Goal: Task Accomplishment & Management: Complete application form

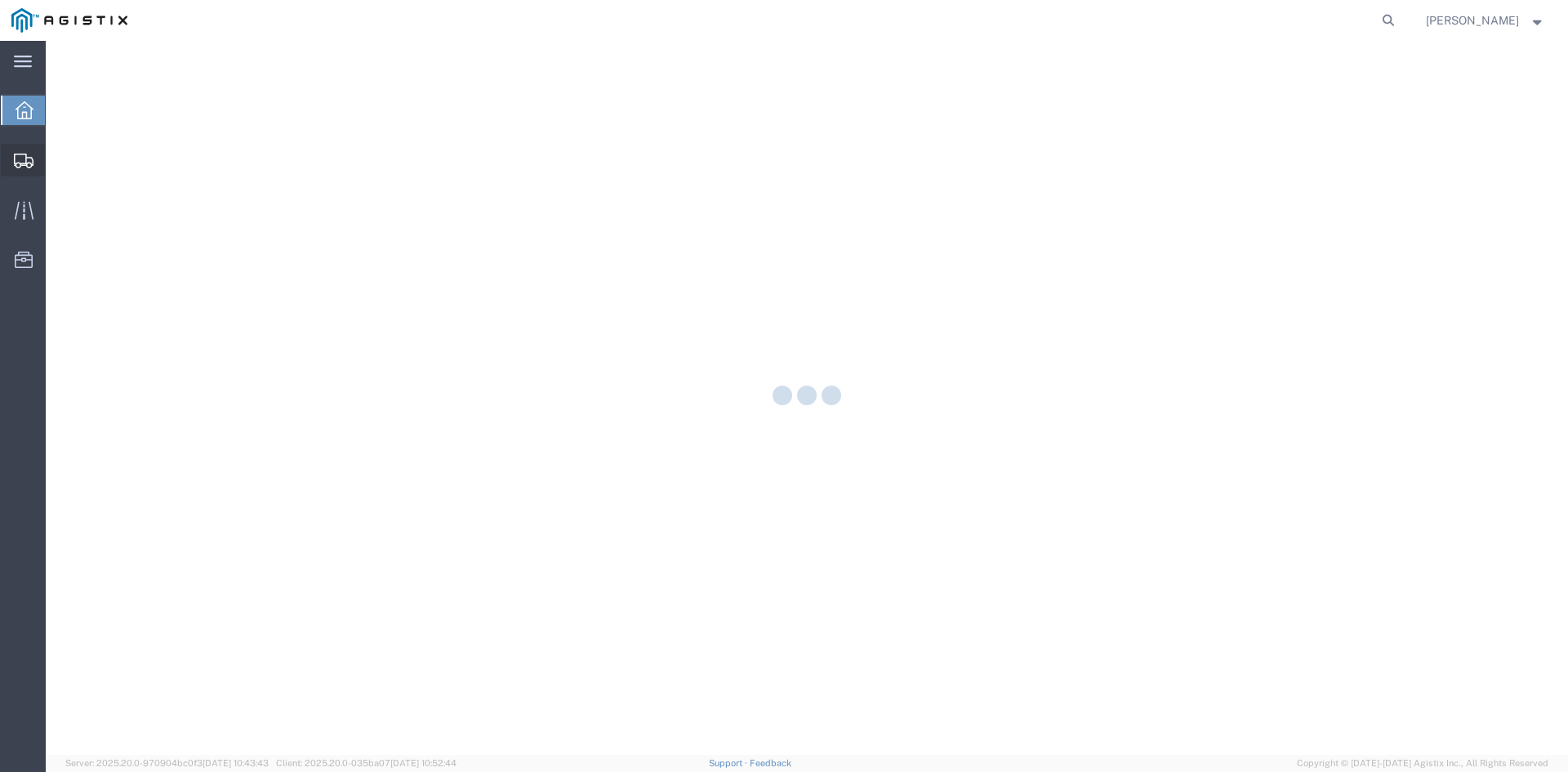
click at [16, 156] on icon at bounding box center [23, 160] width 20 height 14
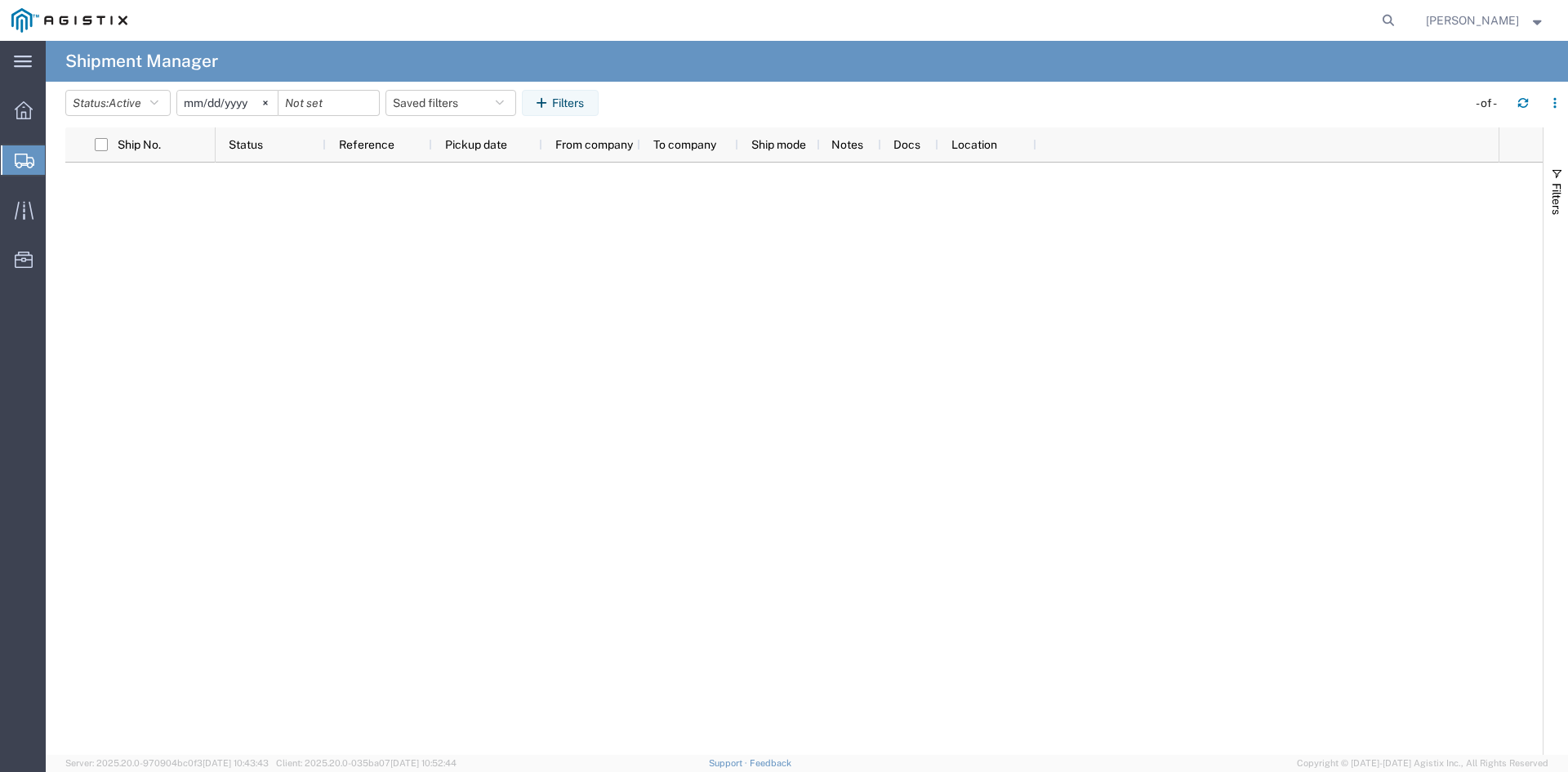
click at [0, 0] on span "Create Shipment" at bounding box center [0, 0] width 0 height 0
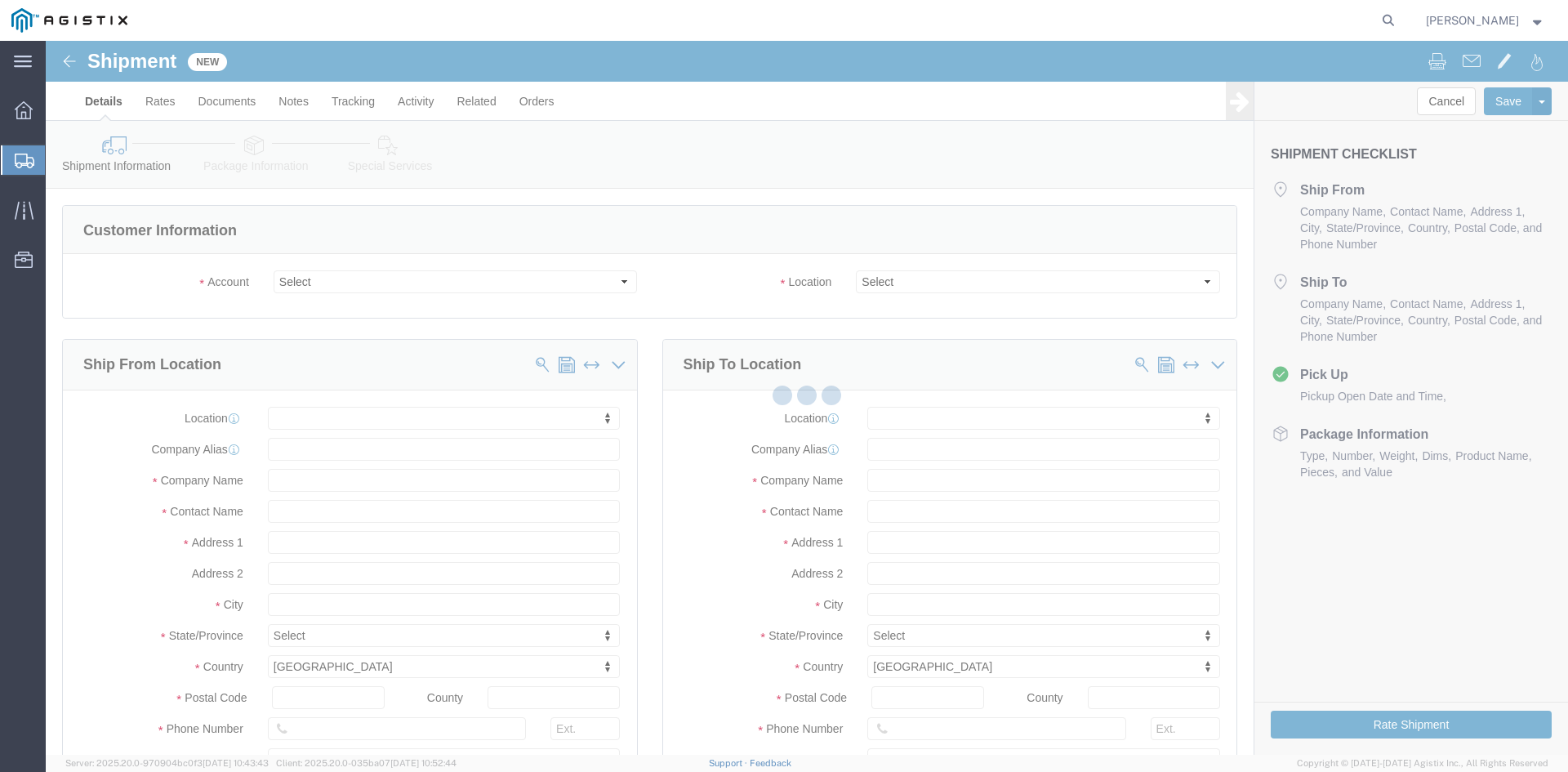
select select
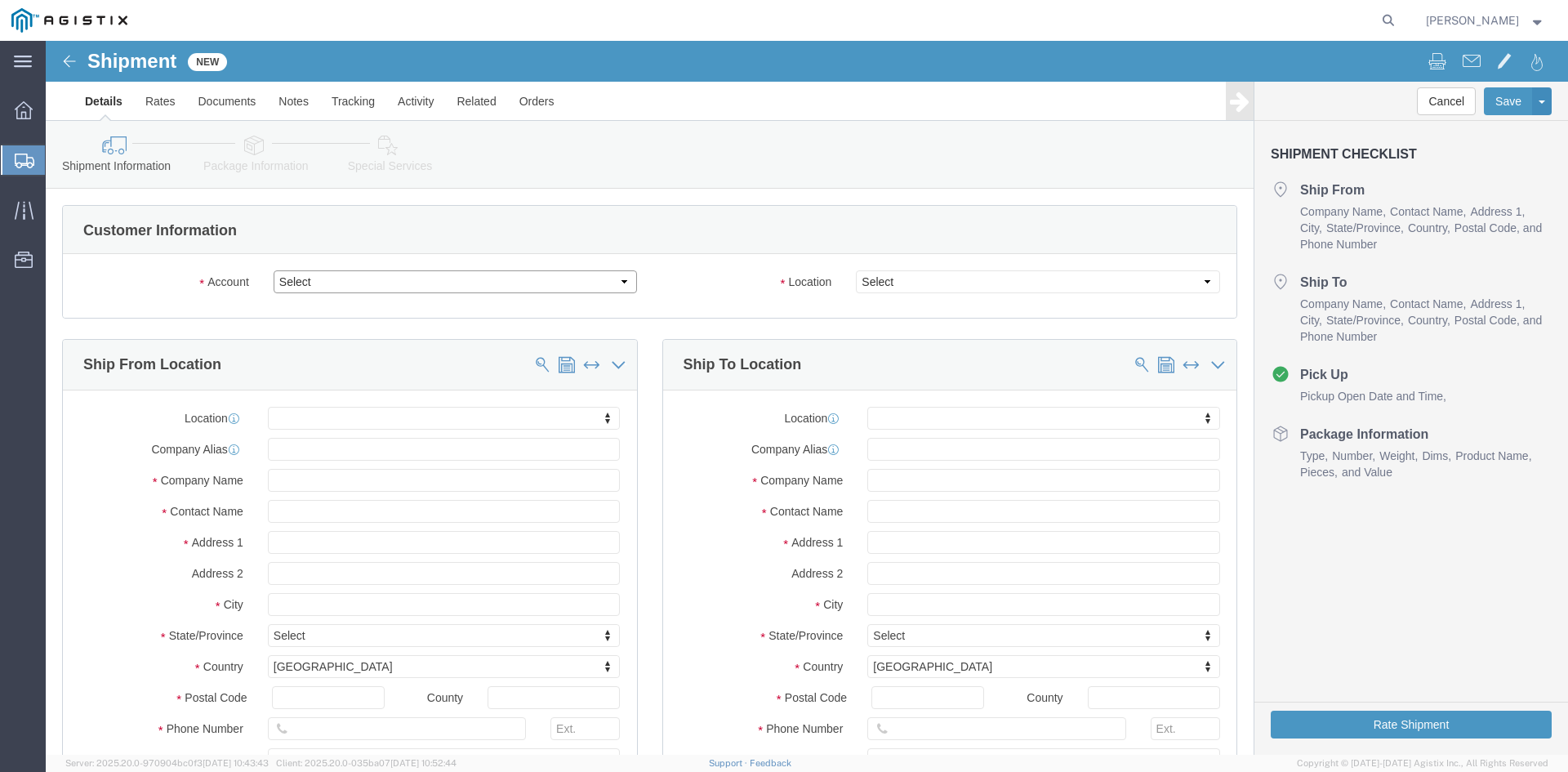
click select "Select [PERSON_NAME] Utility Products PG&E"
select select "9596"
click select "Select [PERSON_NAME] Utility Products PG&E"
select select
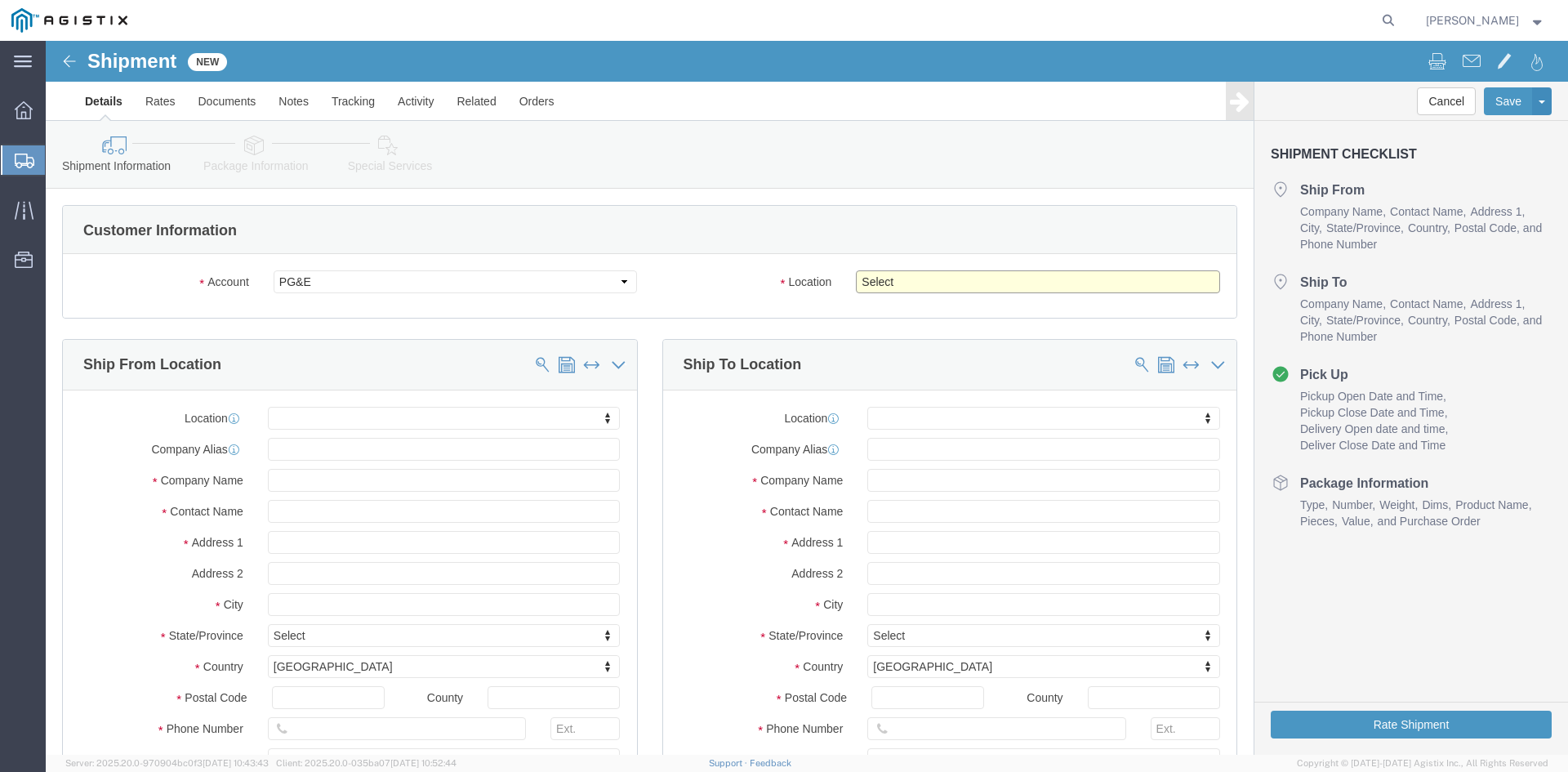
click select "Select All Others [GEOGRAPHIC_DATA] [GEOGRAPHIC_DATA] [GEOGRAPHIC_DATA] [GEOGRA…"
select select "19740"
click select "Select All Others [GEOGRAPHIC_DATA] [GEOGRAPHIC_DATA] [GEOGRAPHIC_DATA] [GEOGRA…"
click input "text"
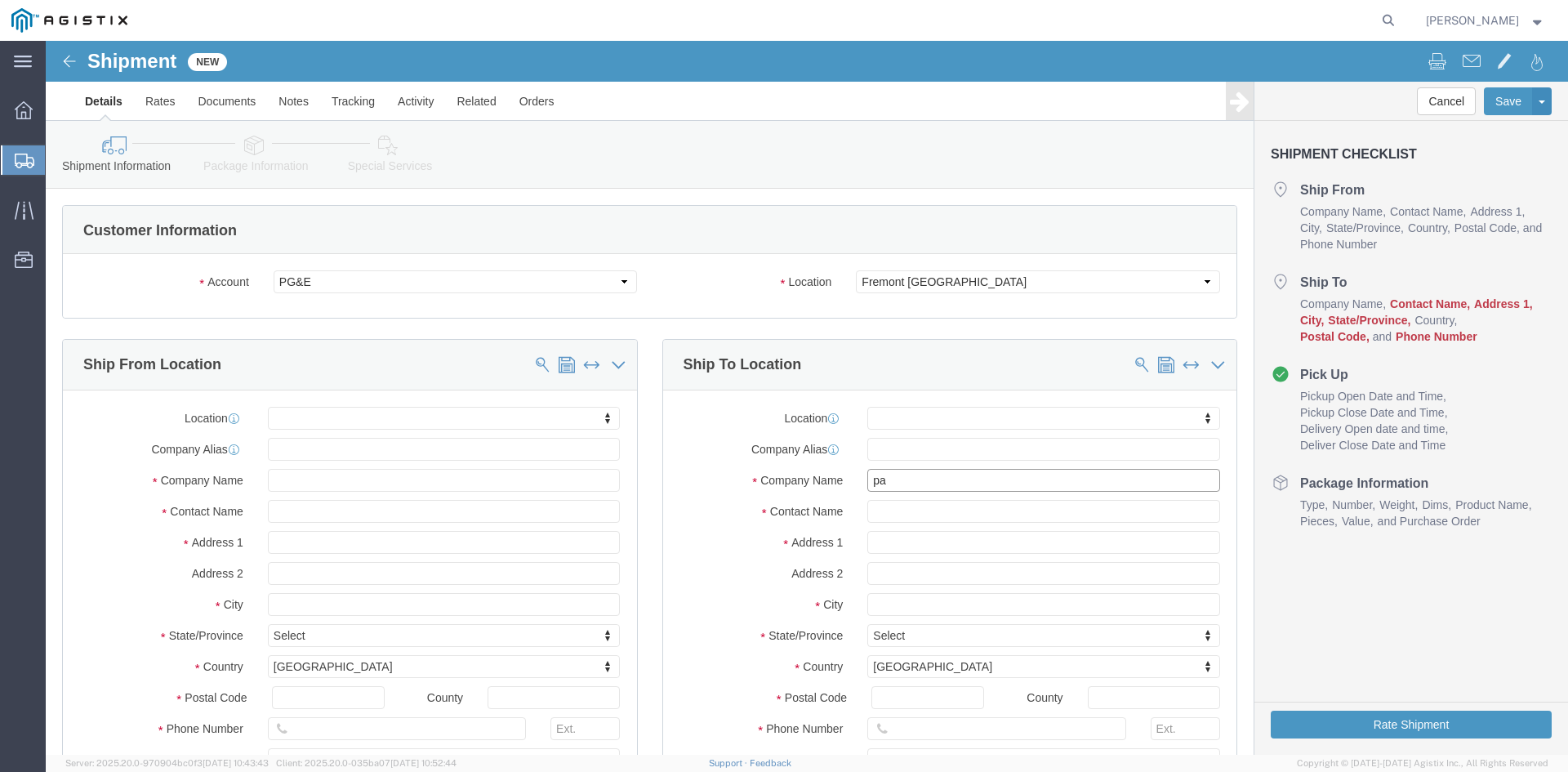
type input "pac"
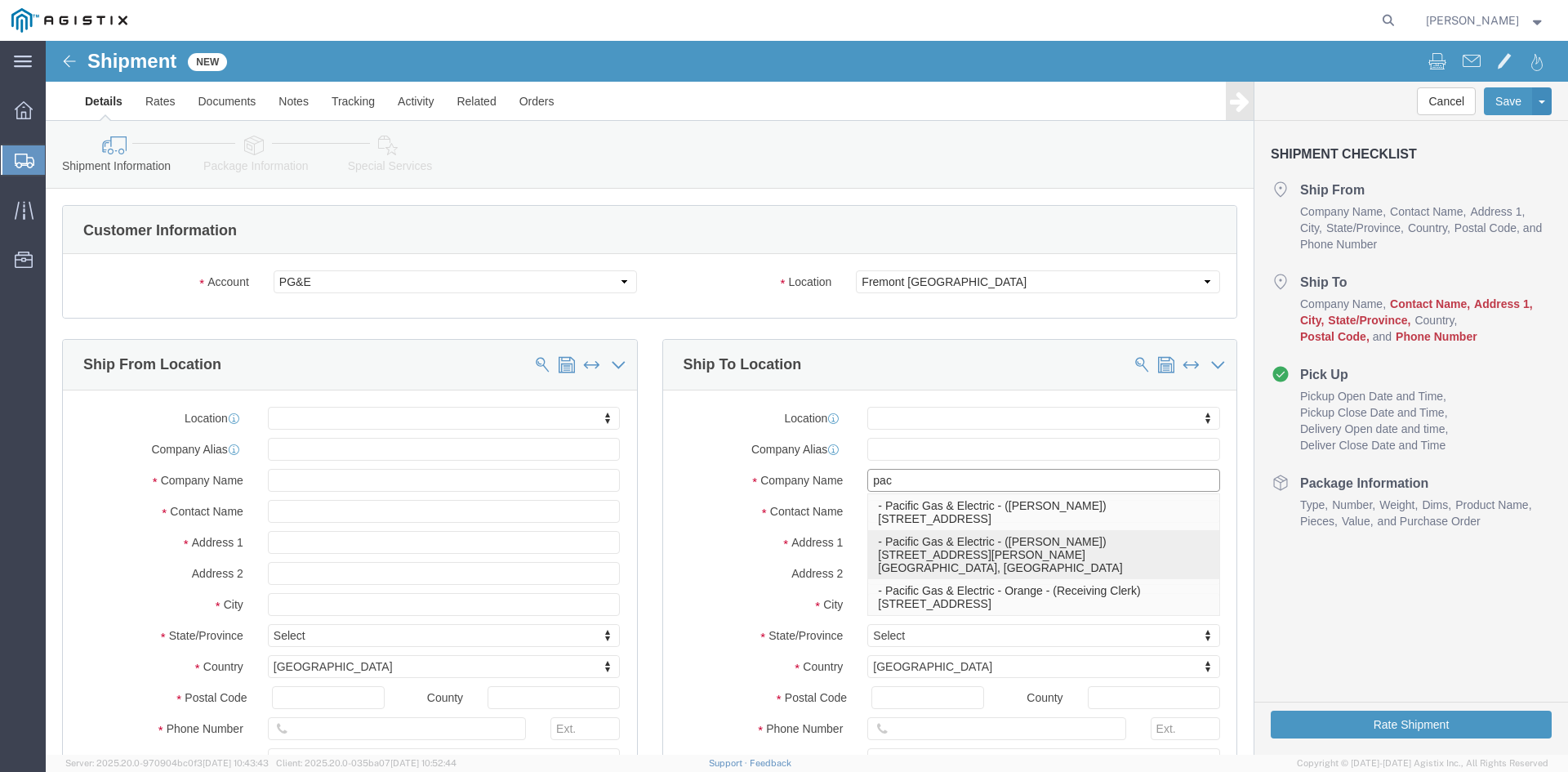
click p "- Pacific Gas & Electric - ([PERSON_NAME]) [STREET_ADDRESS][PERSON_NAME] Materi…"
select select "CA"
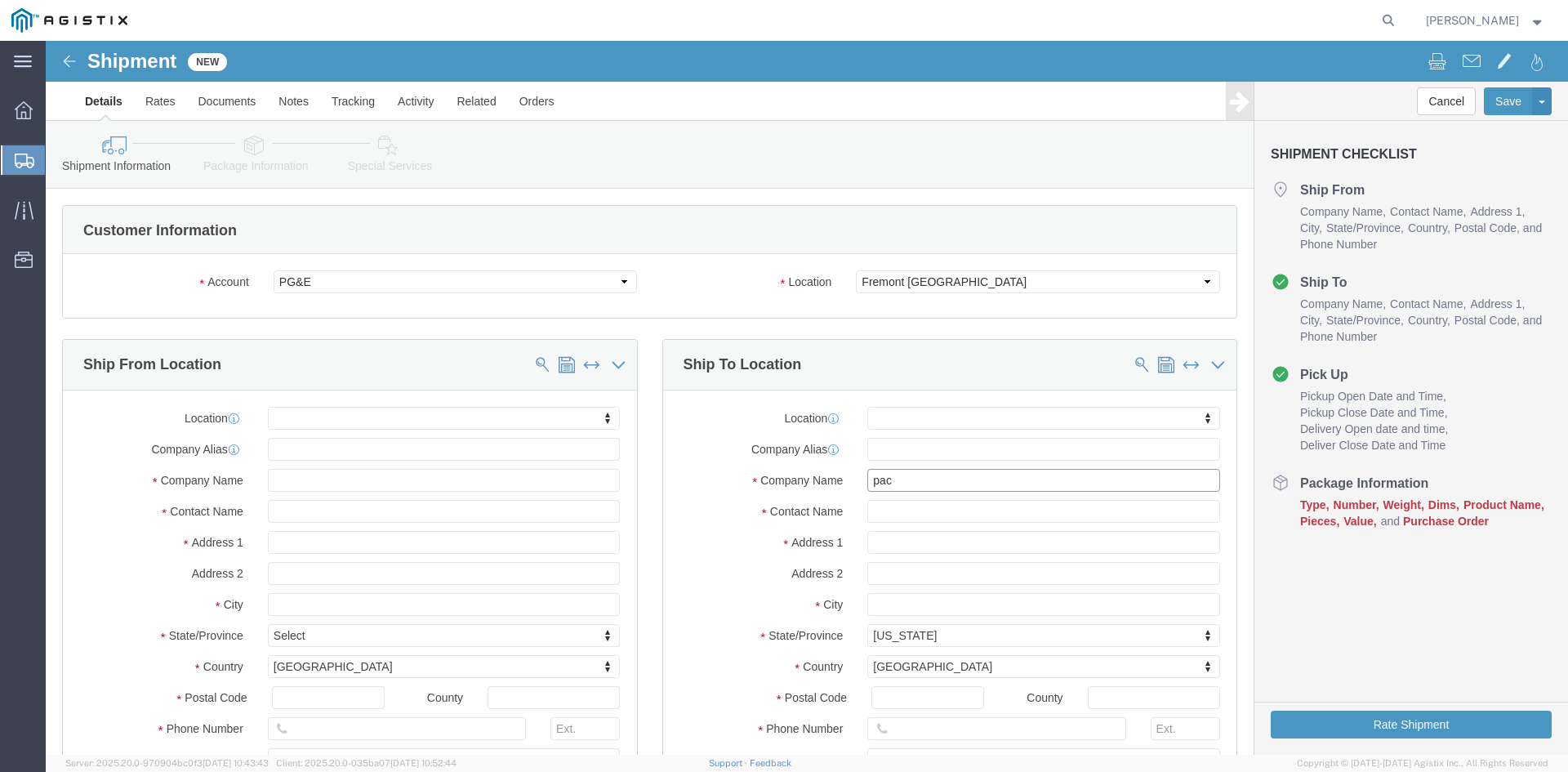
type input "Pacific Gas & Electric"
click input "text"
type input "B"
click input "text"
type input "B"
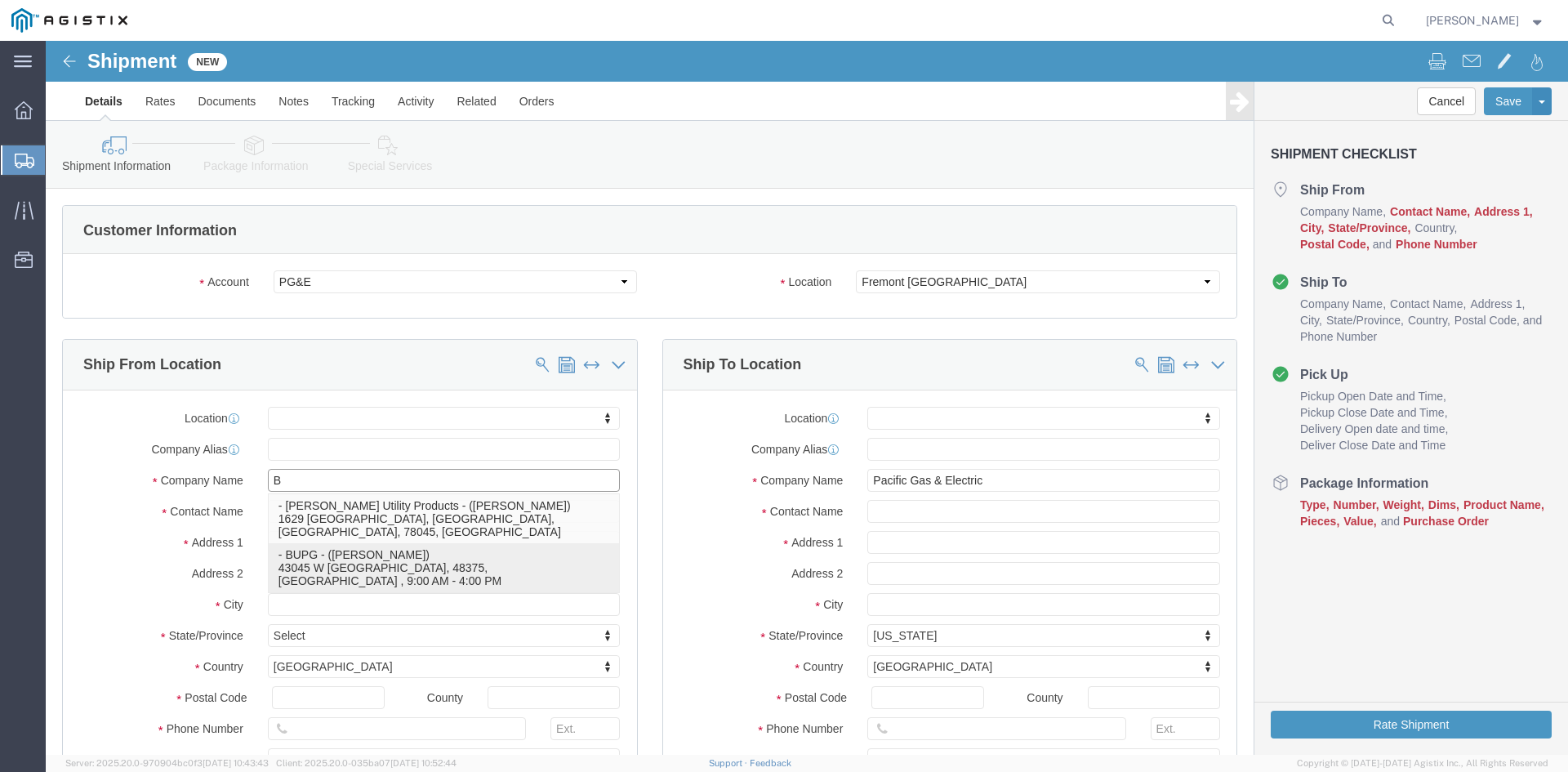
click p "- BUPG - ([PERSON_NAME]) 43045 W [GEOGRAPHIC_DATA], 48375, [GEOGRAPHIC_DATA] , …"
select select "MI"
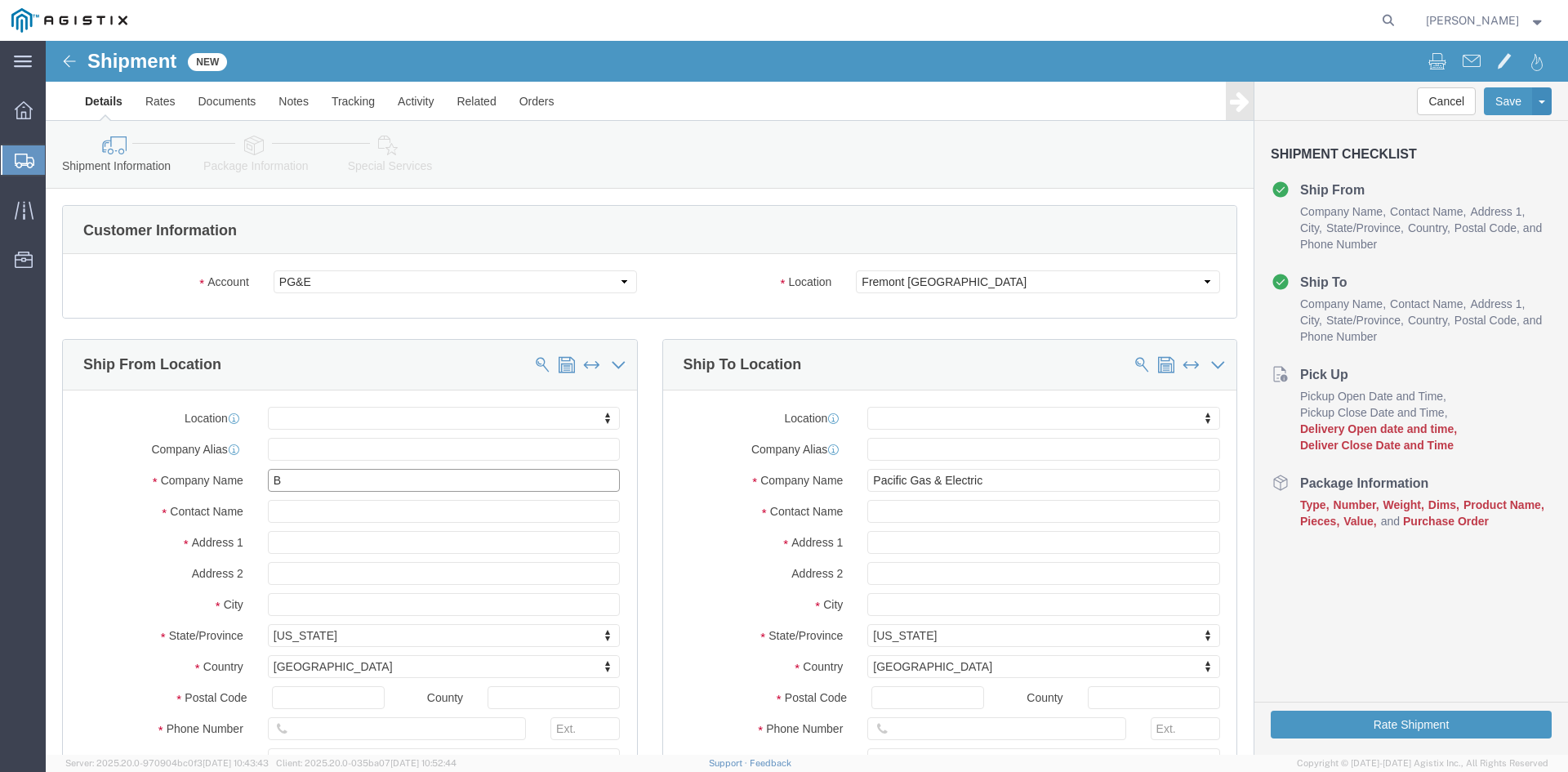
type input "BUPG"
click input "text"
type input "M"
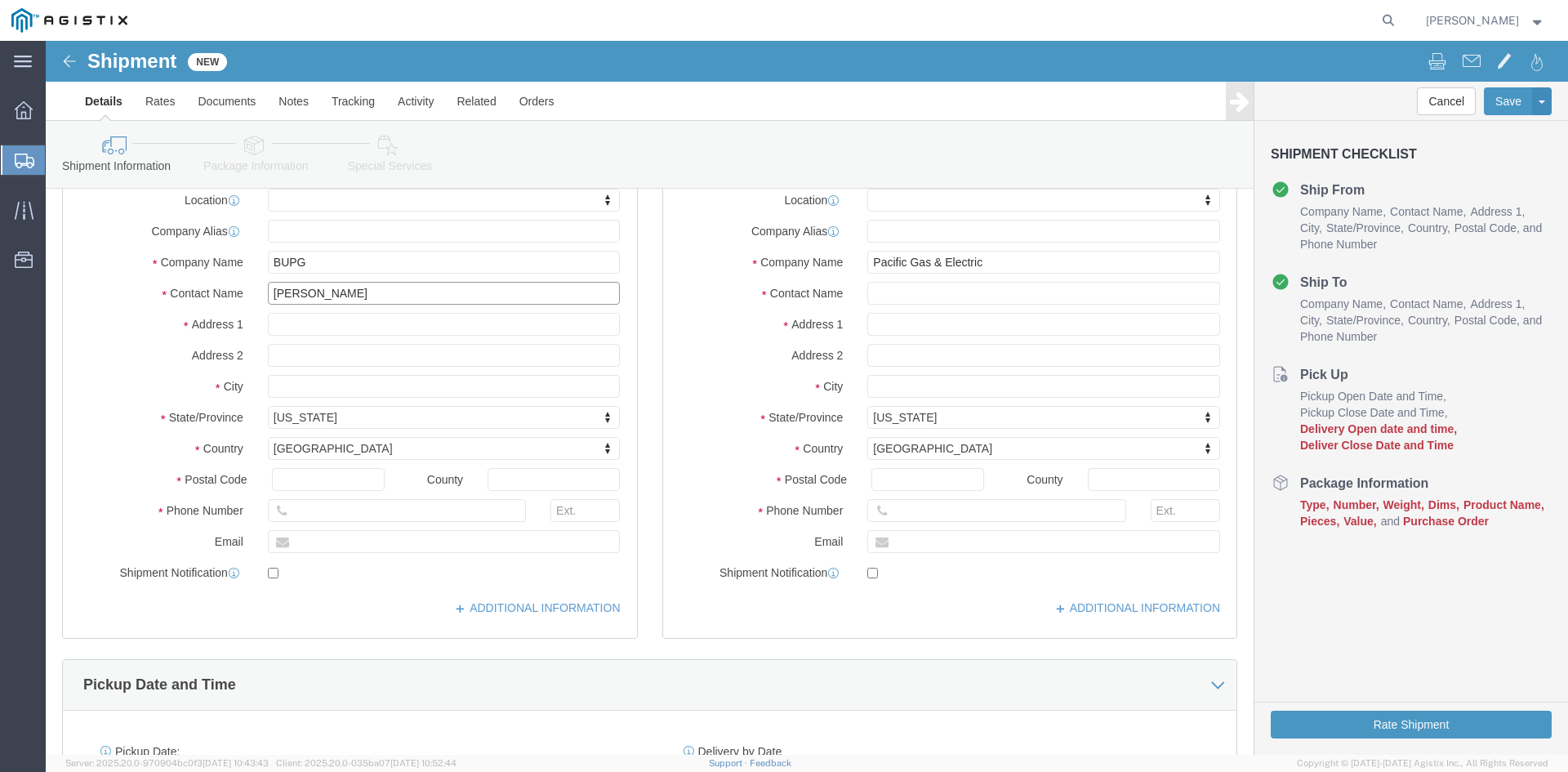
scroll to position [245, 0]
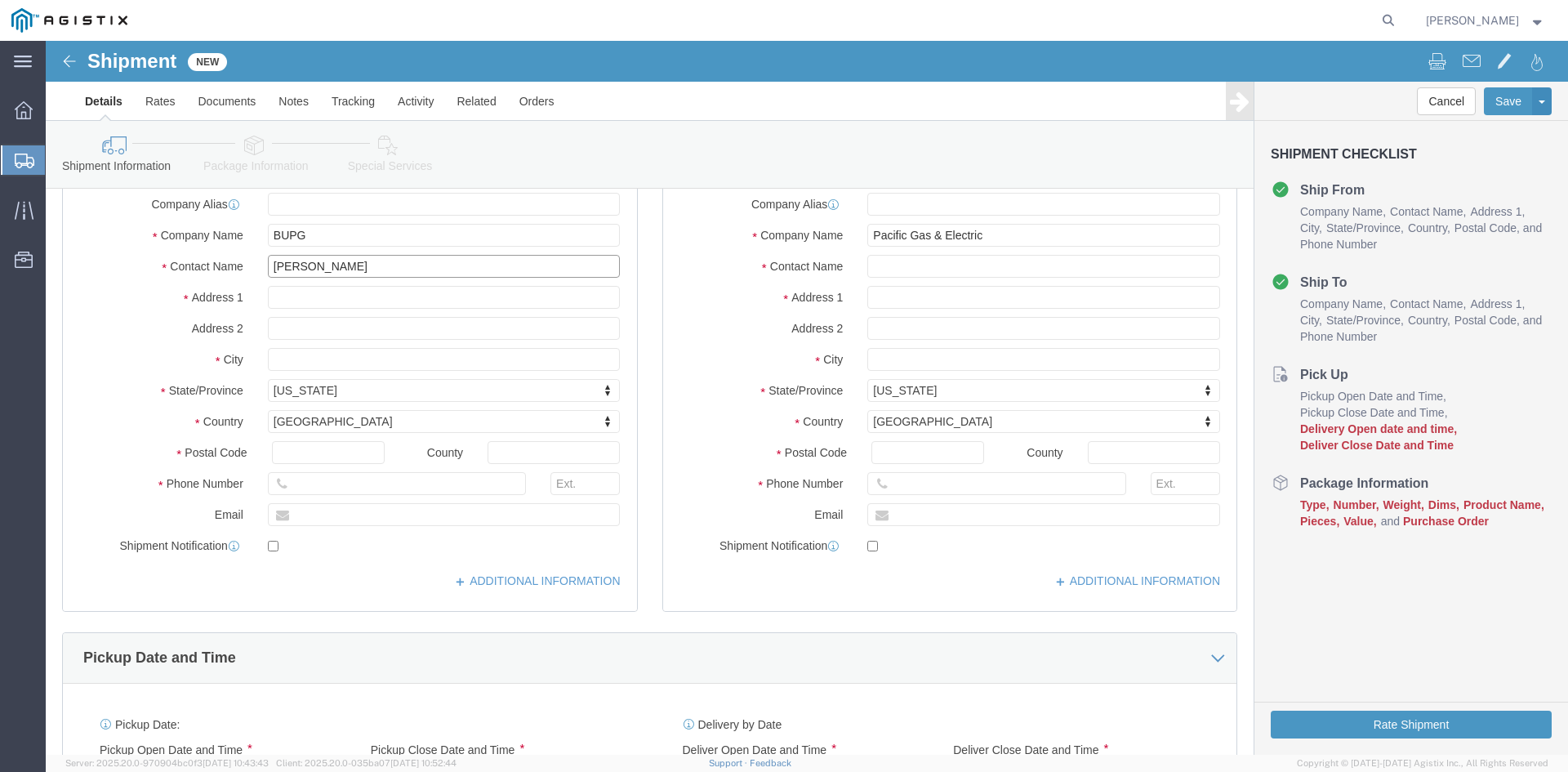
type input "[PERSON_NAME]"
click input "text"
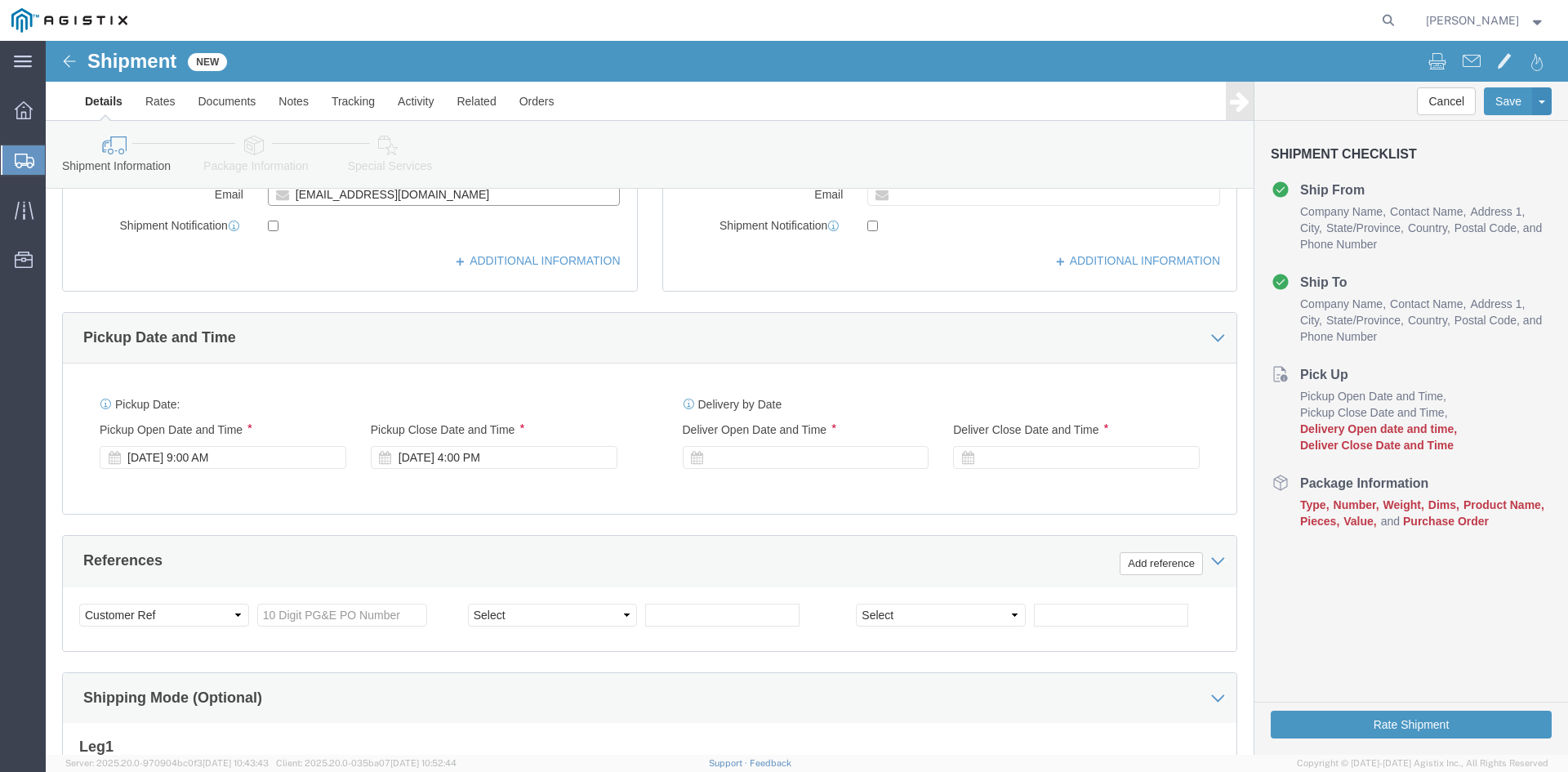
scroll to position [571, 0]
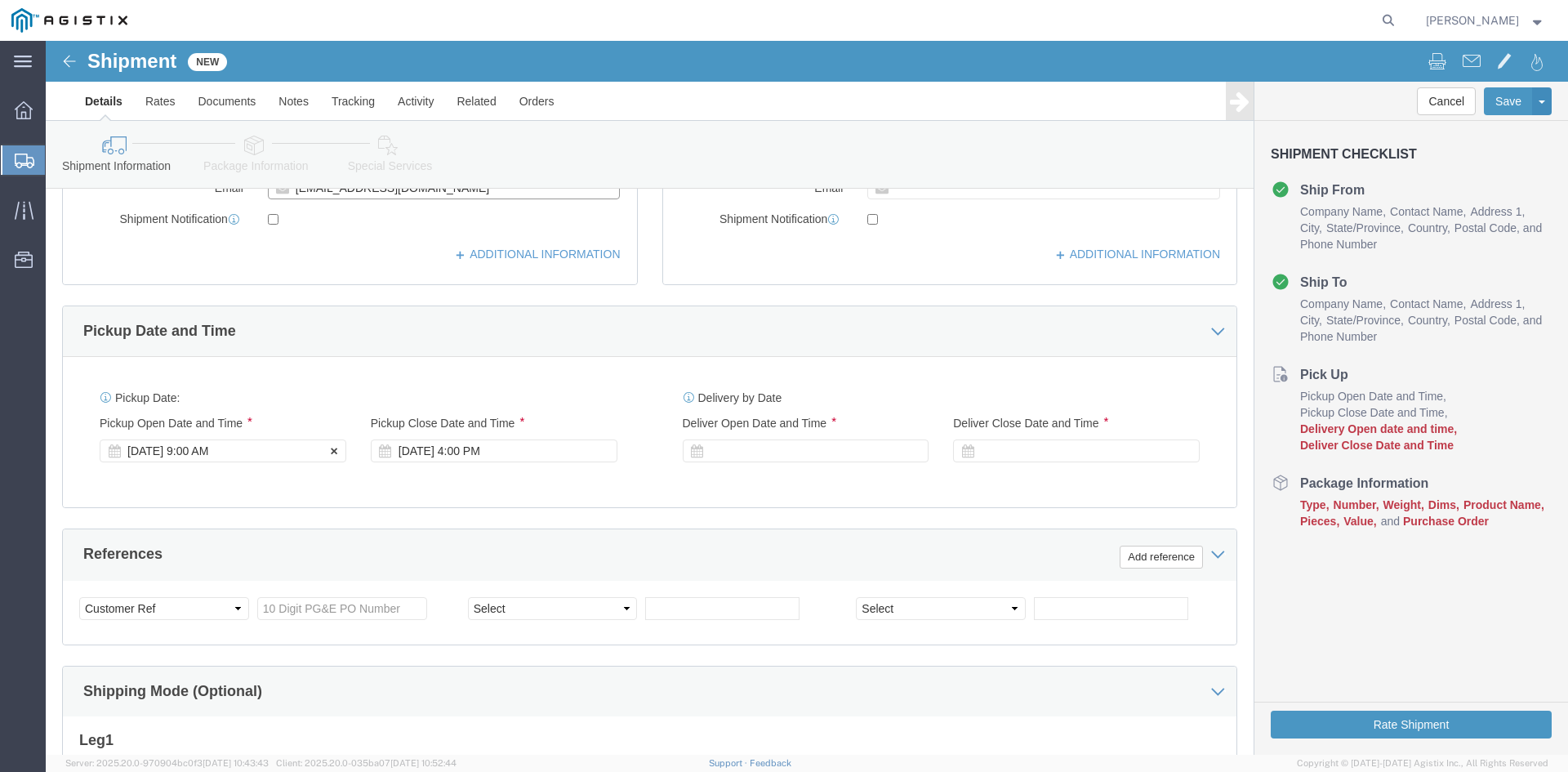
type input "[EMAIL_ADDRESS][DOMAIN_NAME]"
click div "[DATE] 9:00 AM"
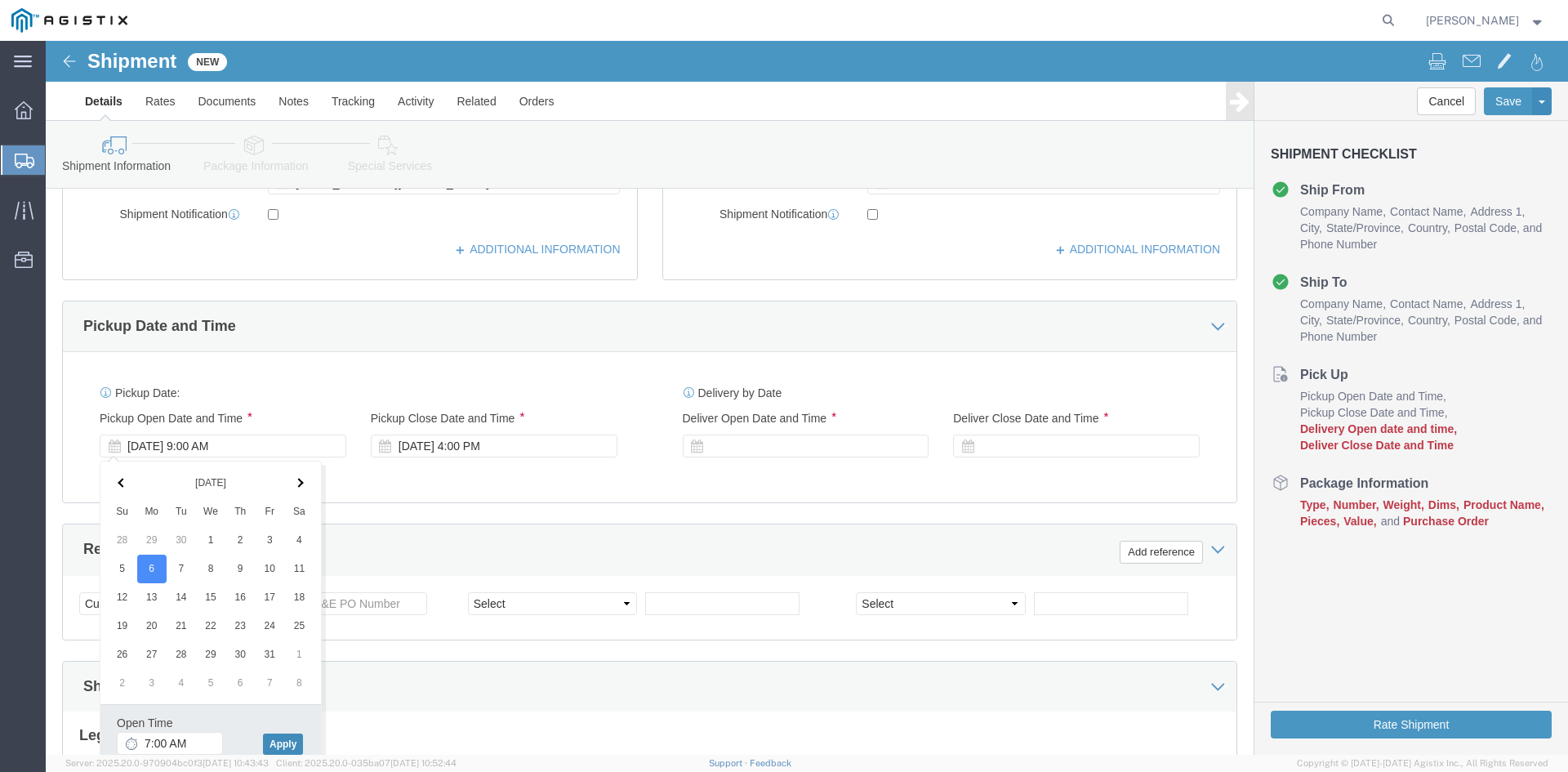
click button "Apply"
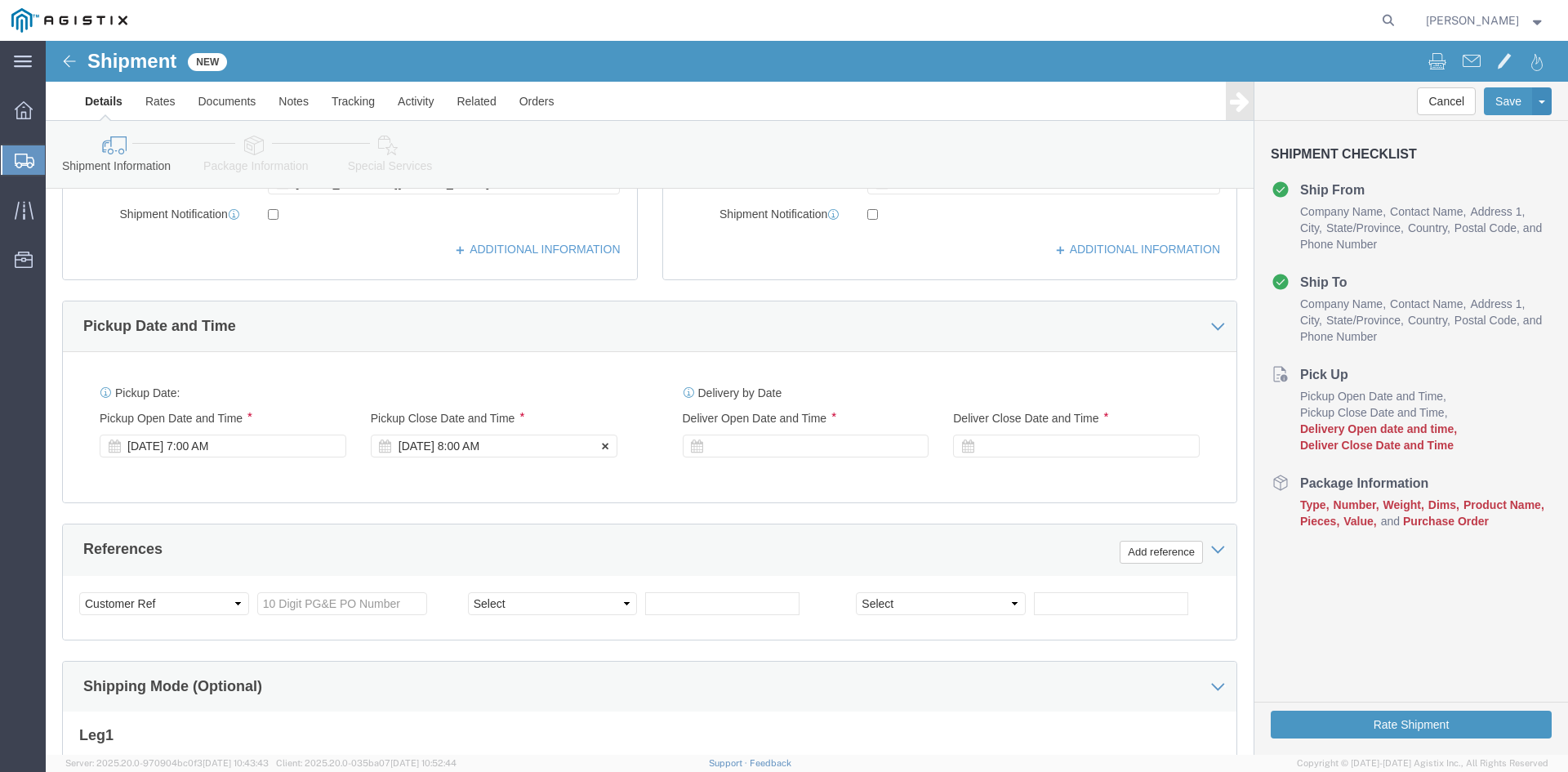
click div "[DATE] 8:00 AM"
type input "3:00 PM"
click button "Apply"
click div
click button "Apply"
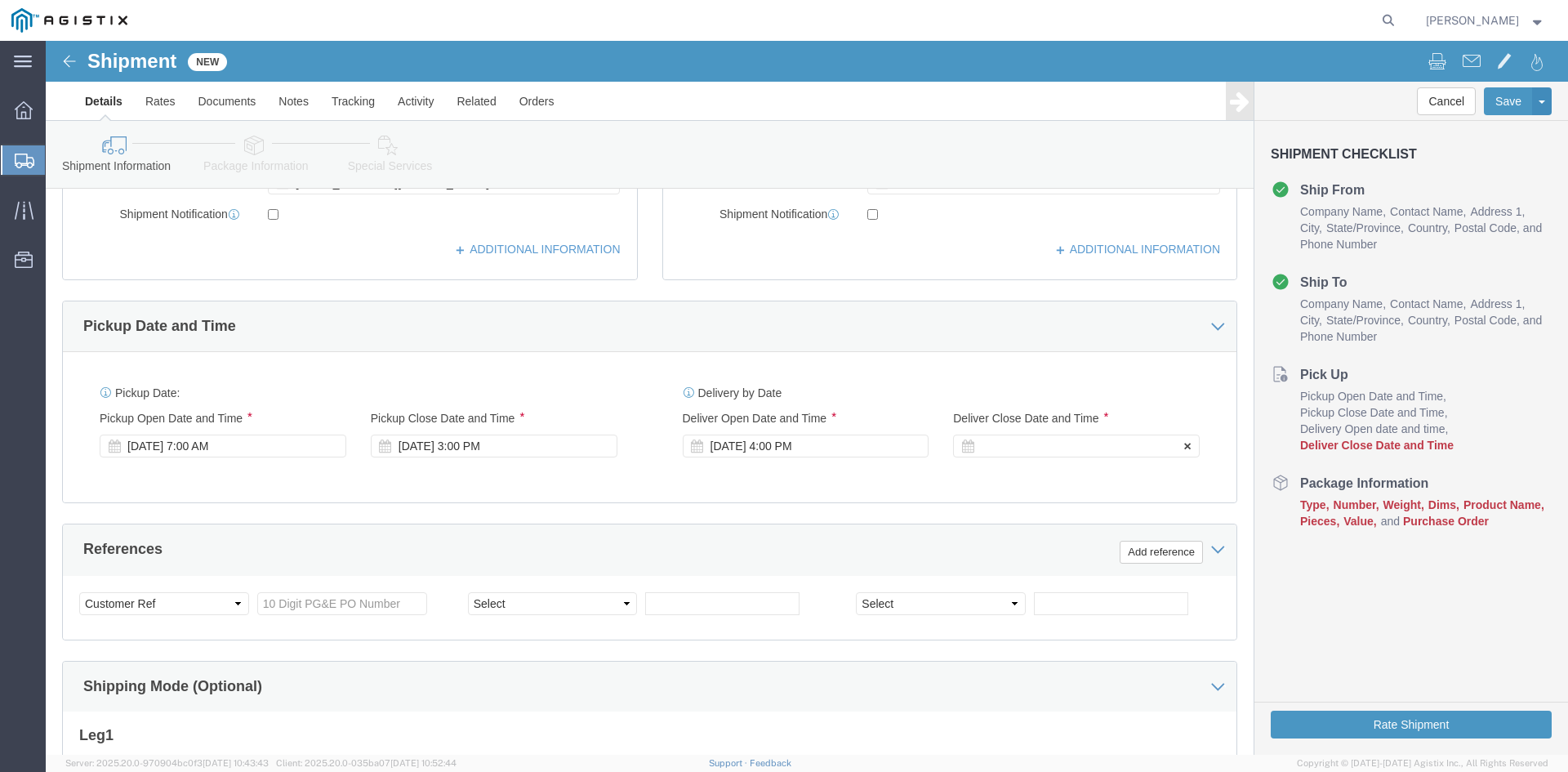
click div
click button "Apply"
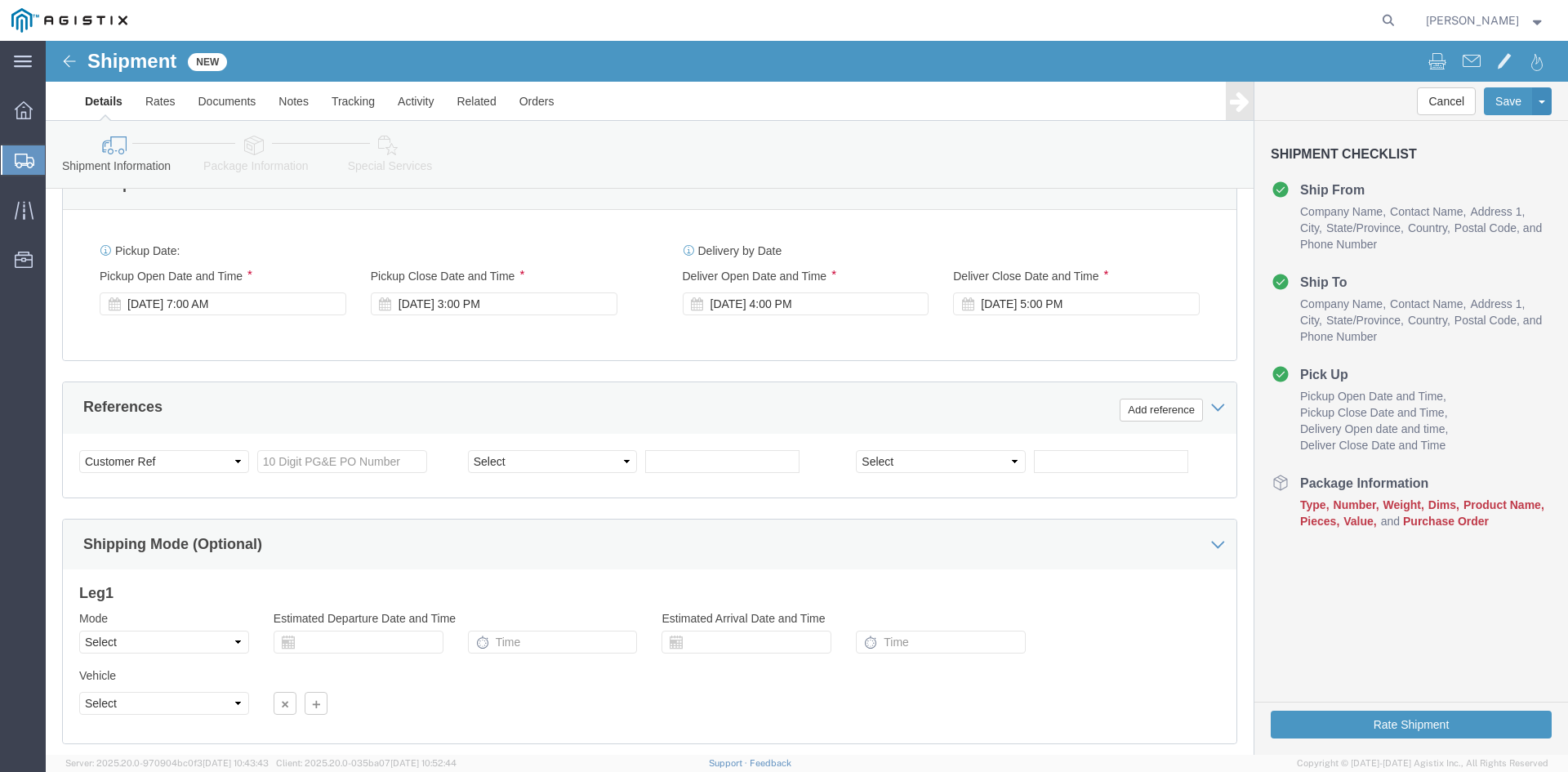
scroll to position [740, 0]
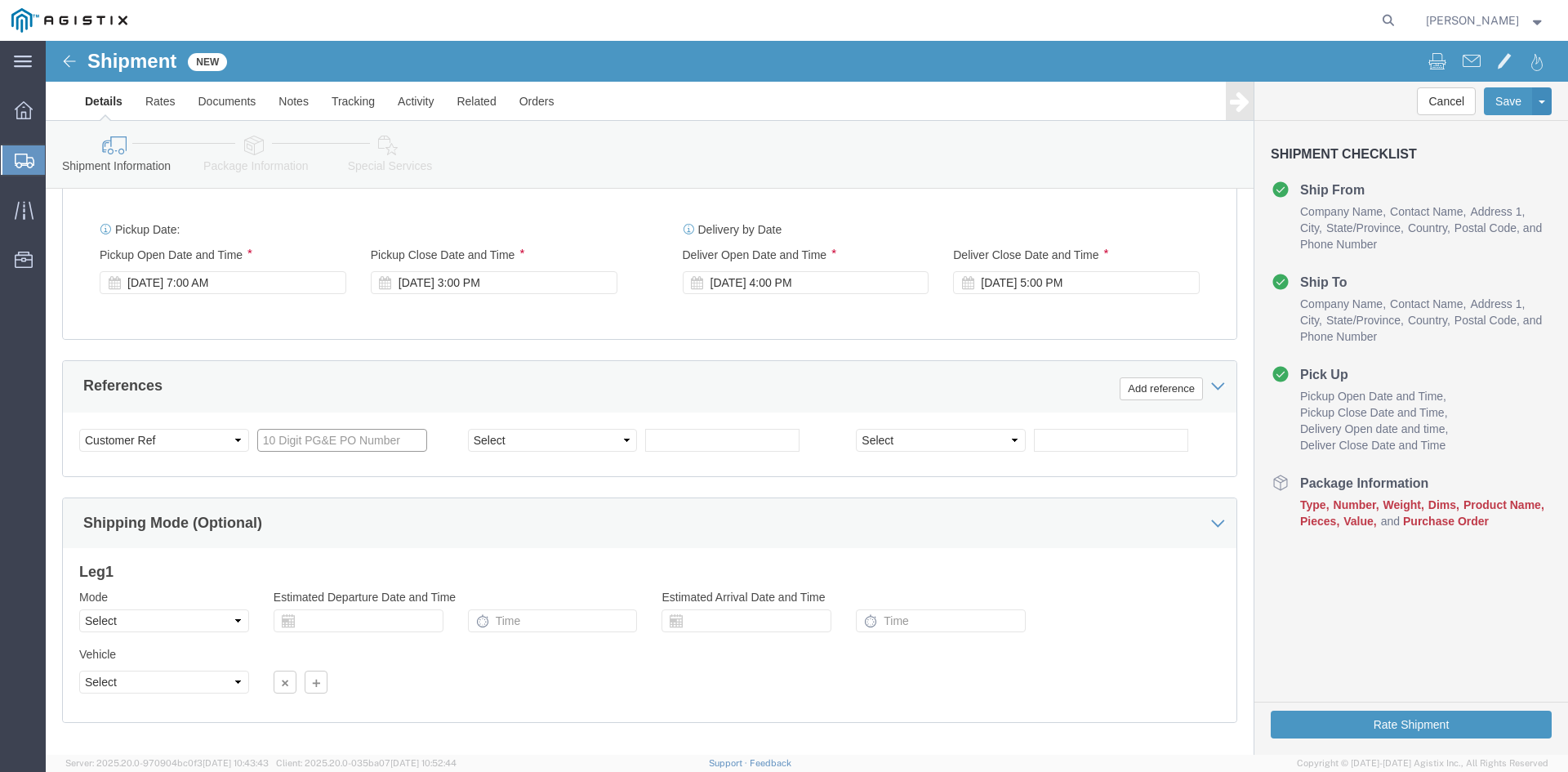
click input "text"
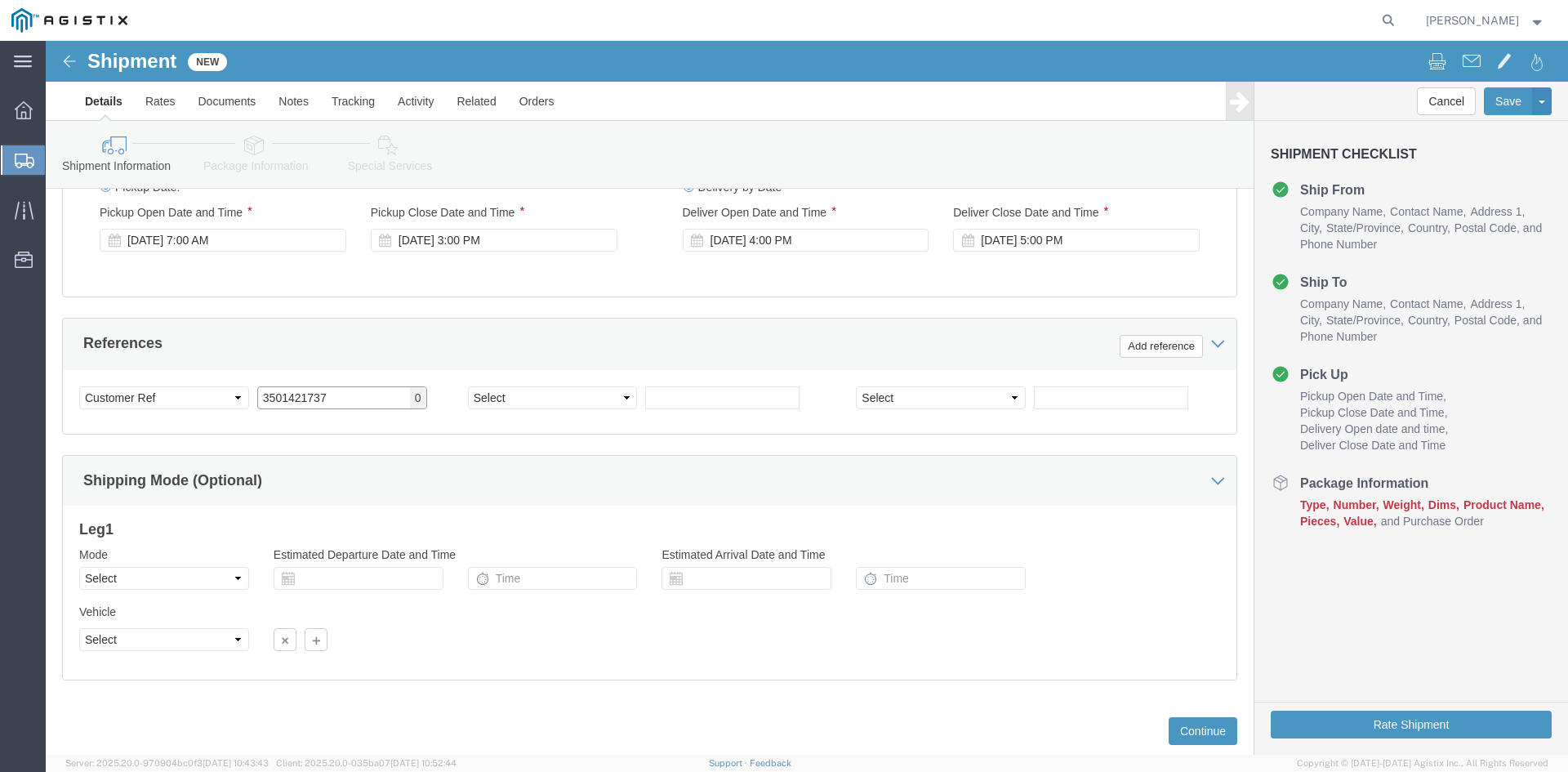
scroll to position [821, 0]
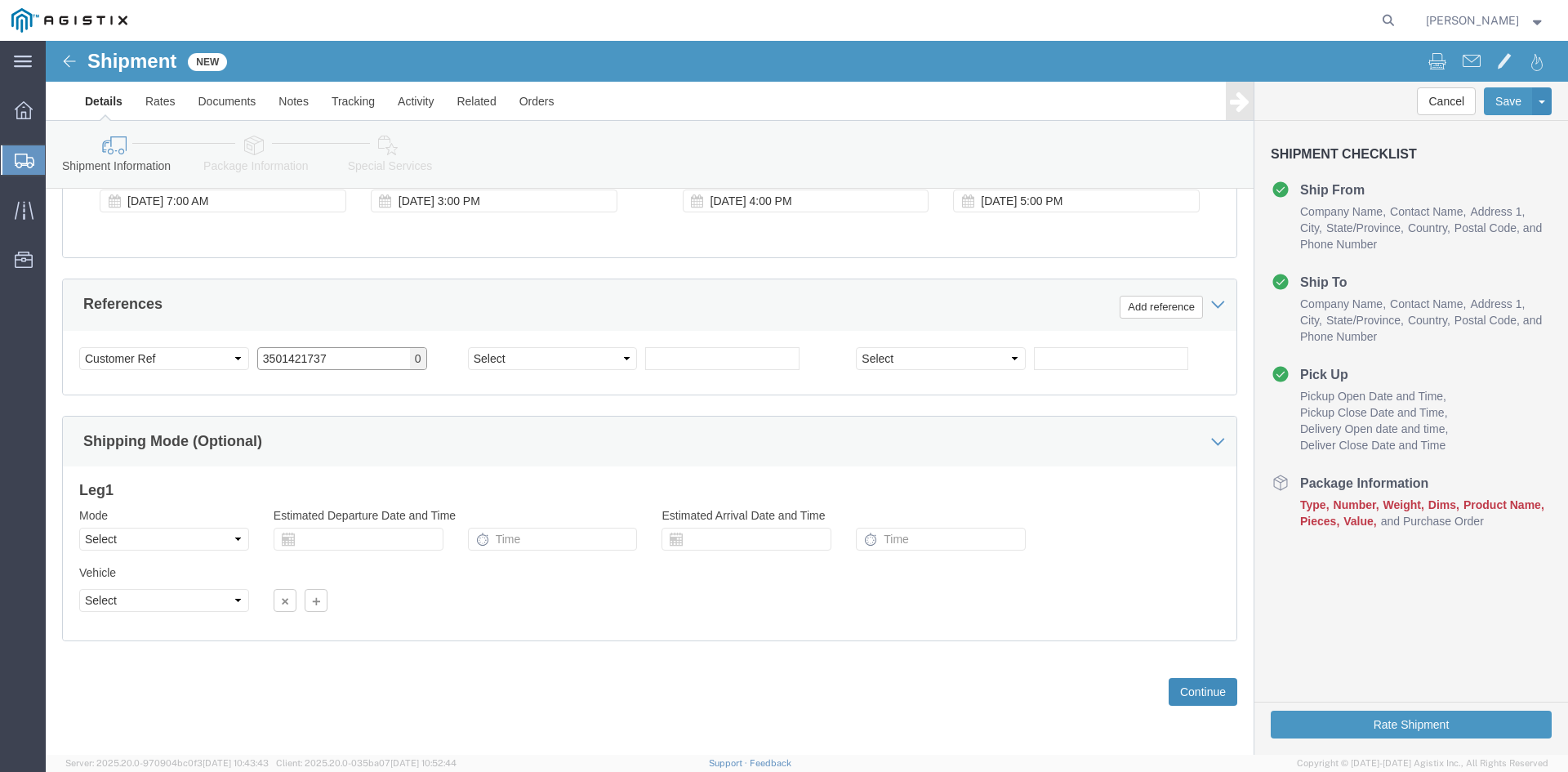
type input "3501421737"
click button "Continue"
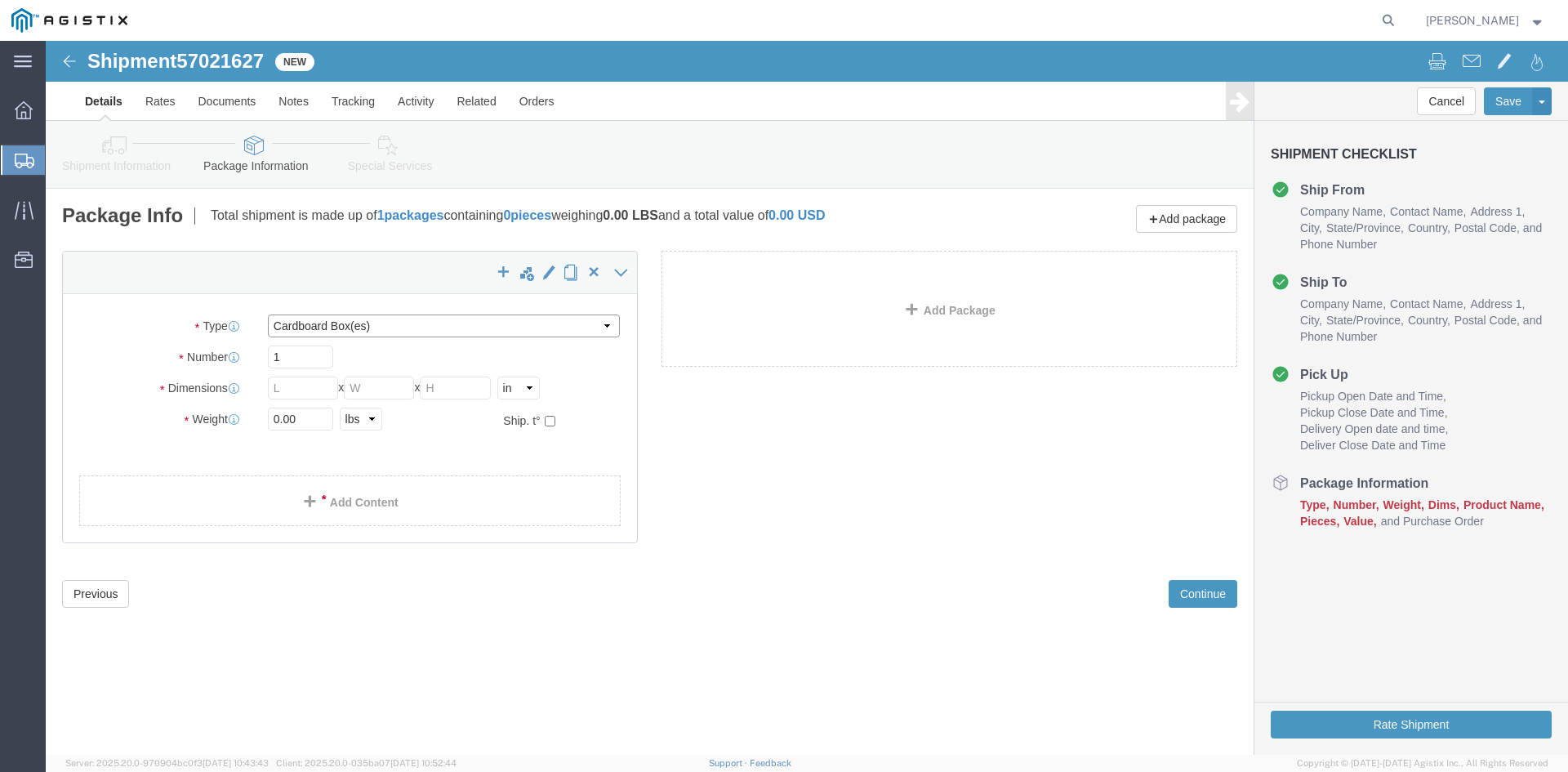
click select "Select Bulk Bundle(s) Cardboard Box(es) Carton(s) Crate(s) Drum(s) (Fiberboard)…"
select select "PSNS"
click select "Select Bulk Bundle(s) Cardboard Box(es) Carton(s) Crate(s) Drum(s) (Fiberboard)…"
click input "text"
type input "60"
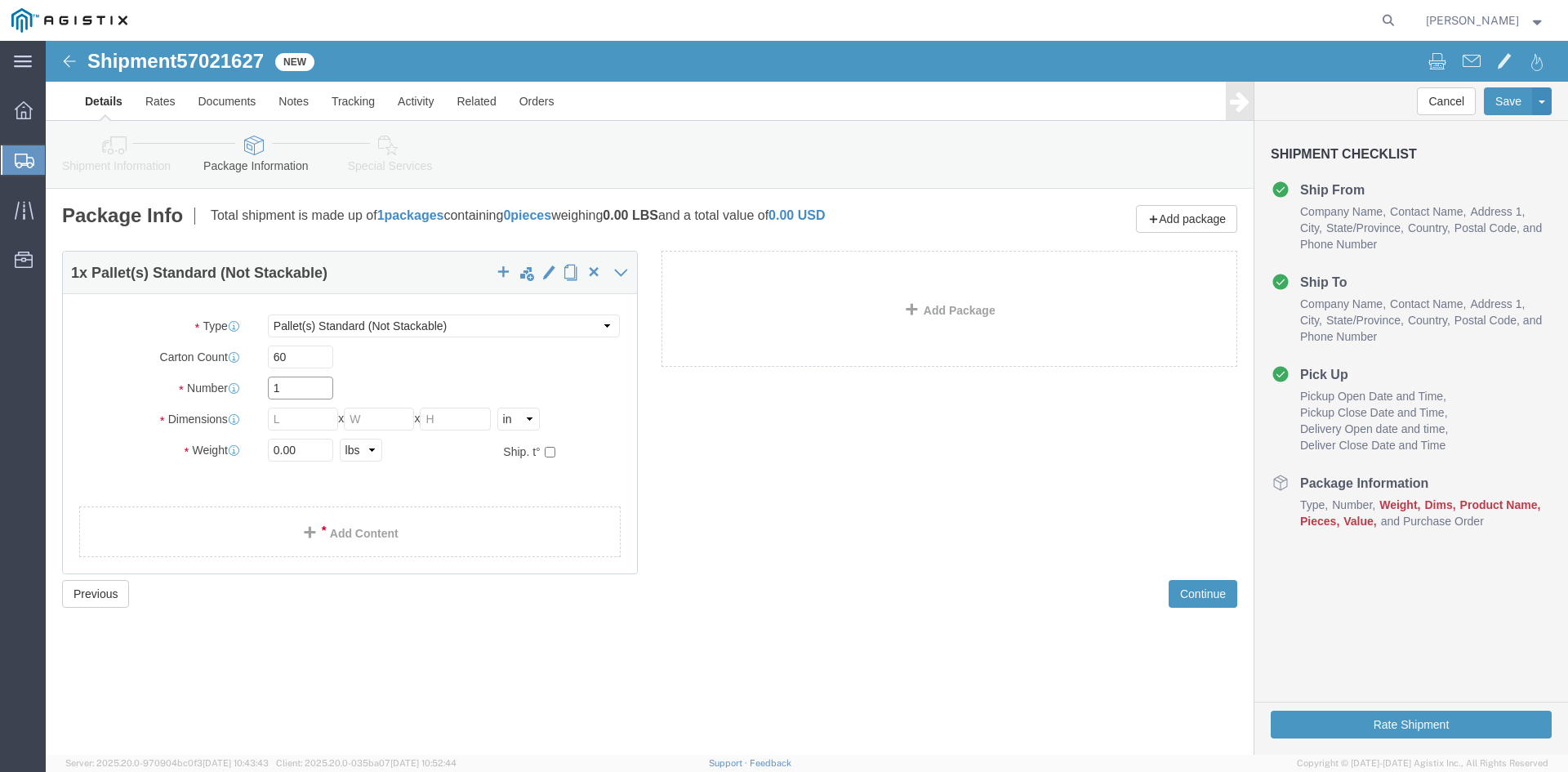
click input "1"
type input "3"
click input "text"
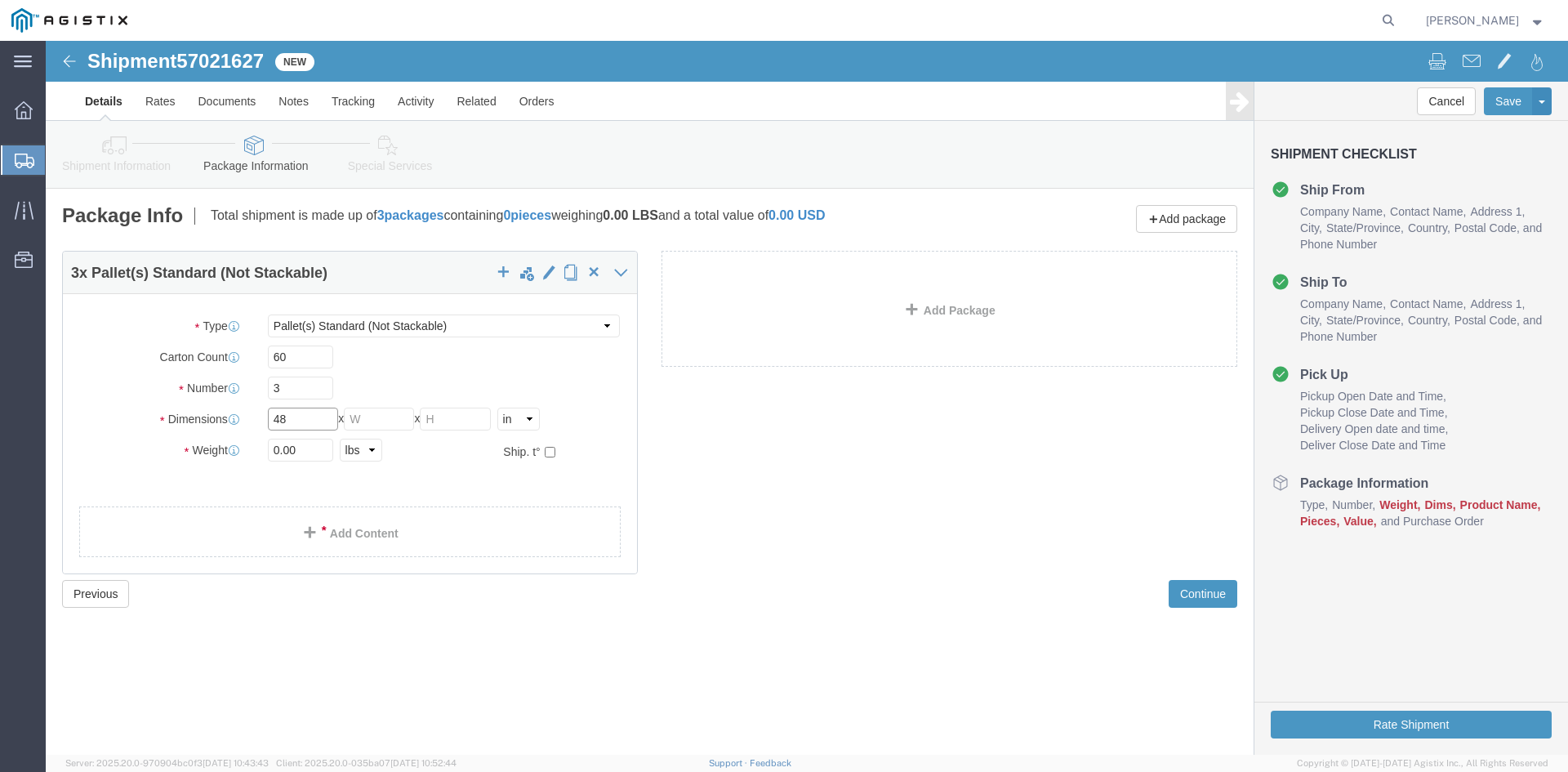
type input "48"
type input "40"
type input "83"
click input "0.00"
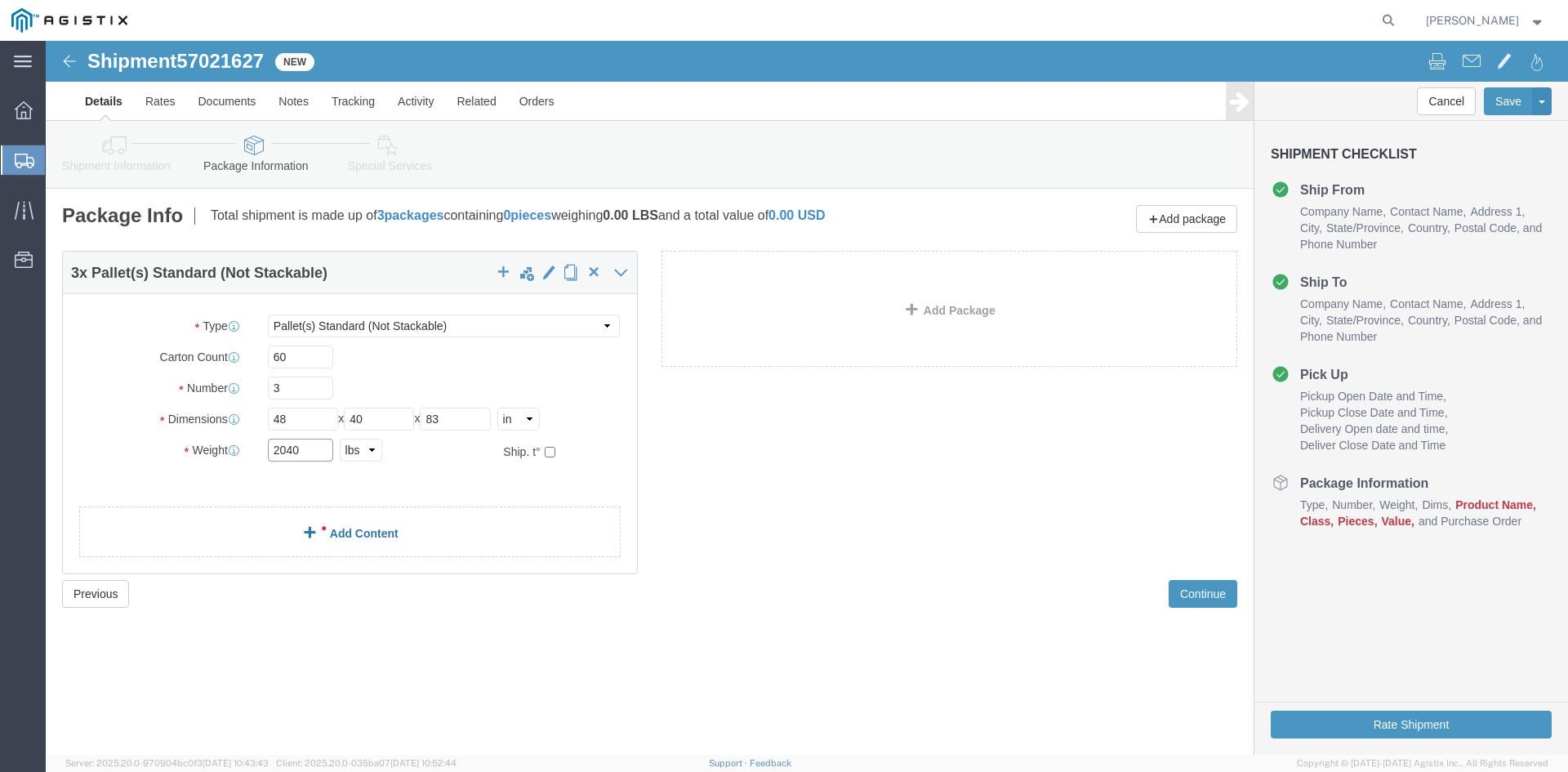
type input "2040"
click link "Add Content"
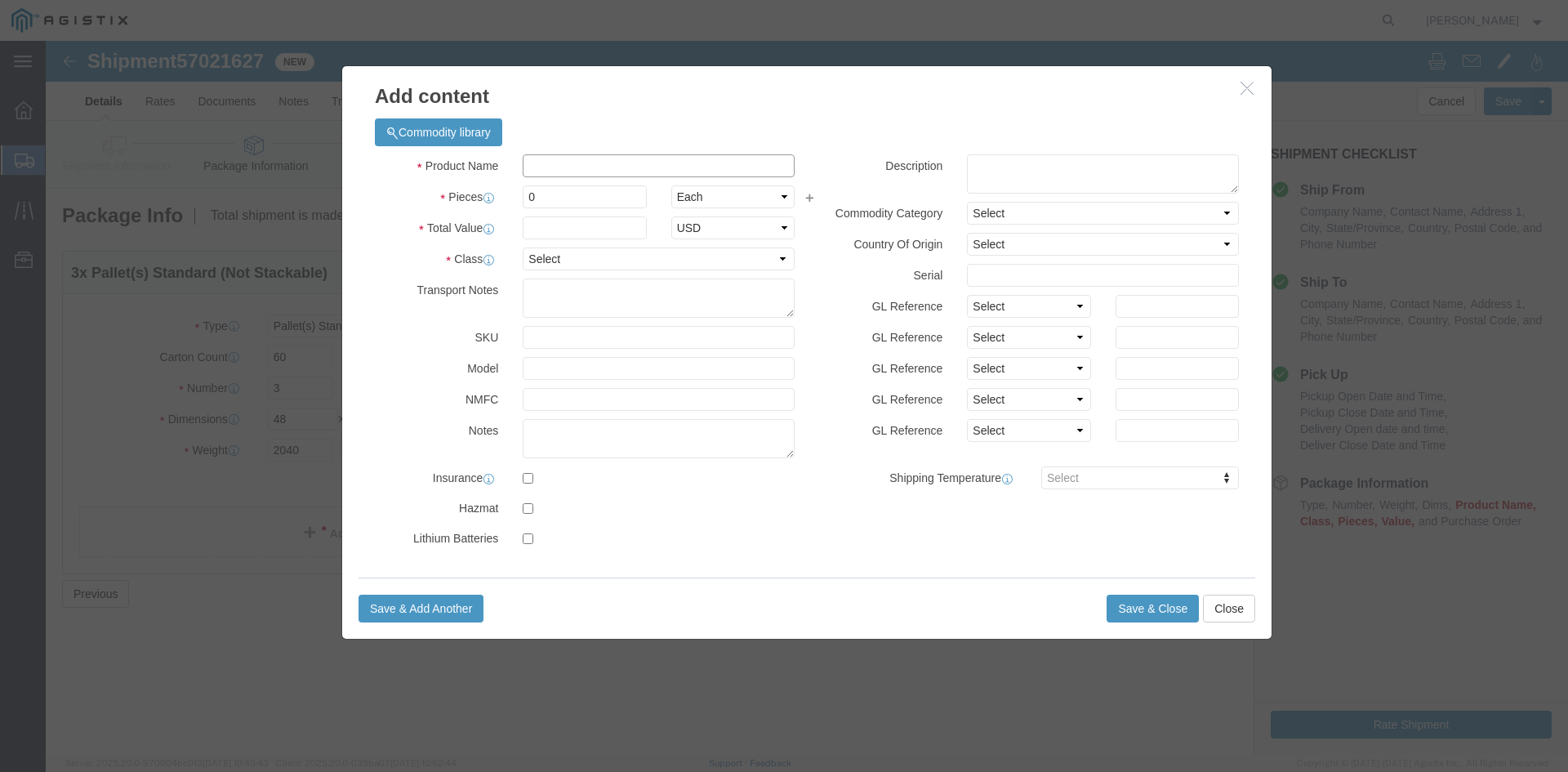
click input "text"
type input "rings"
click input "0"
type input "6000"
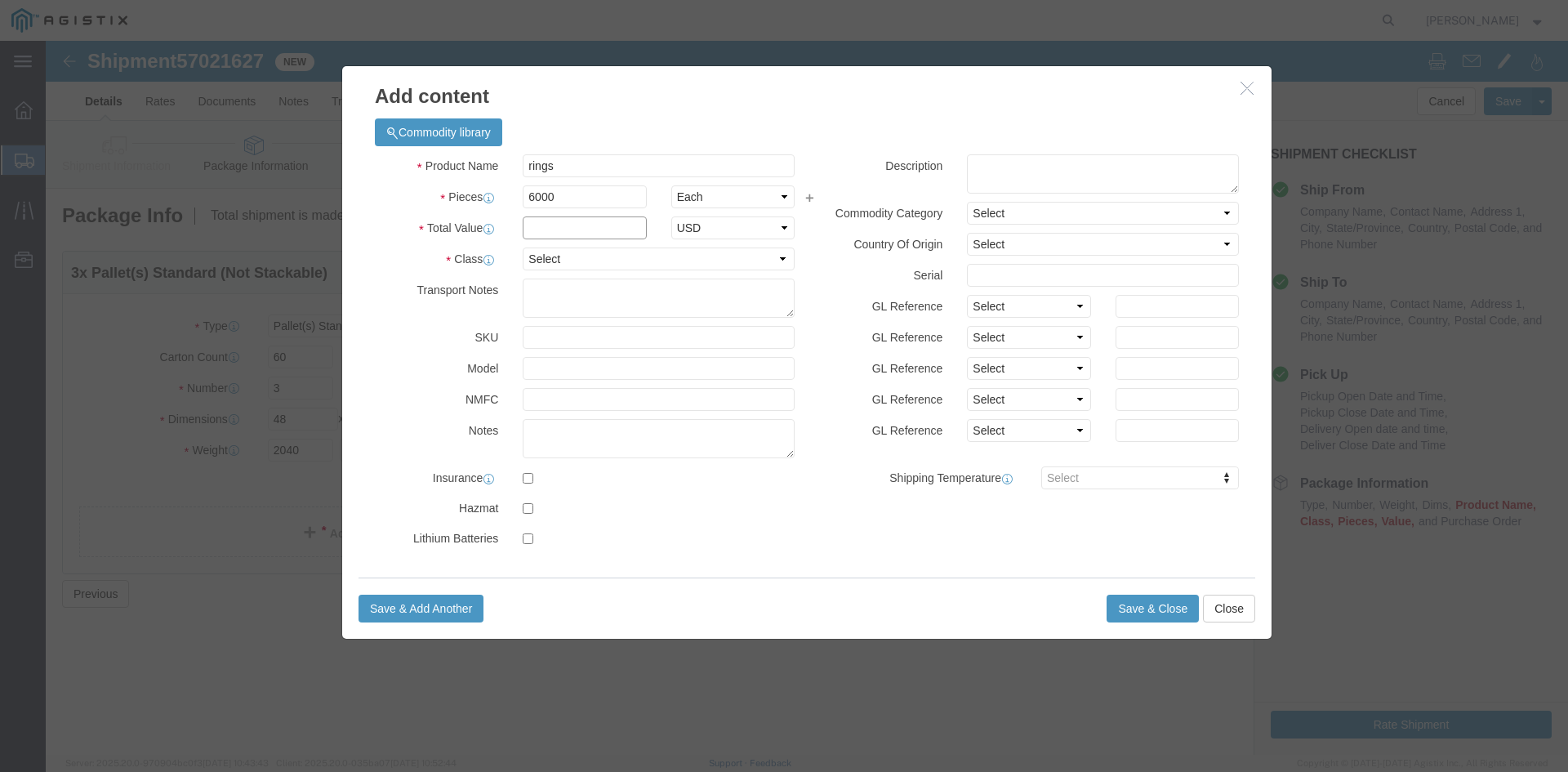
click input "text"
type input "29000"
click select "Select 50 55 60 65 70 85 92.5 100 125 175 250 300 400"
select select "85"
click select "Select 50 55 60 65 70 85 92.5 100 125 175 250 300 400"
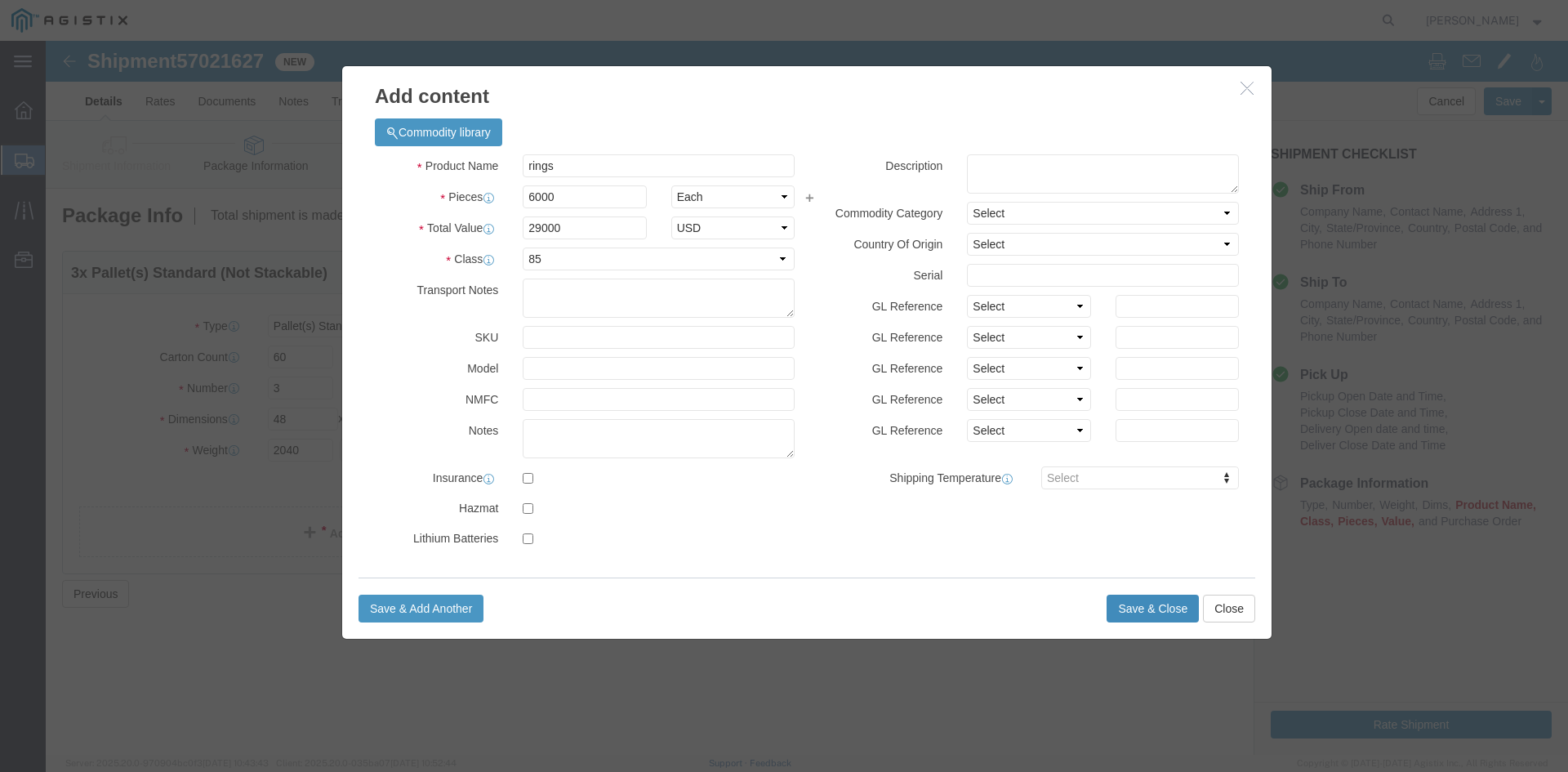
click button "Save & Close"
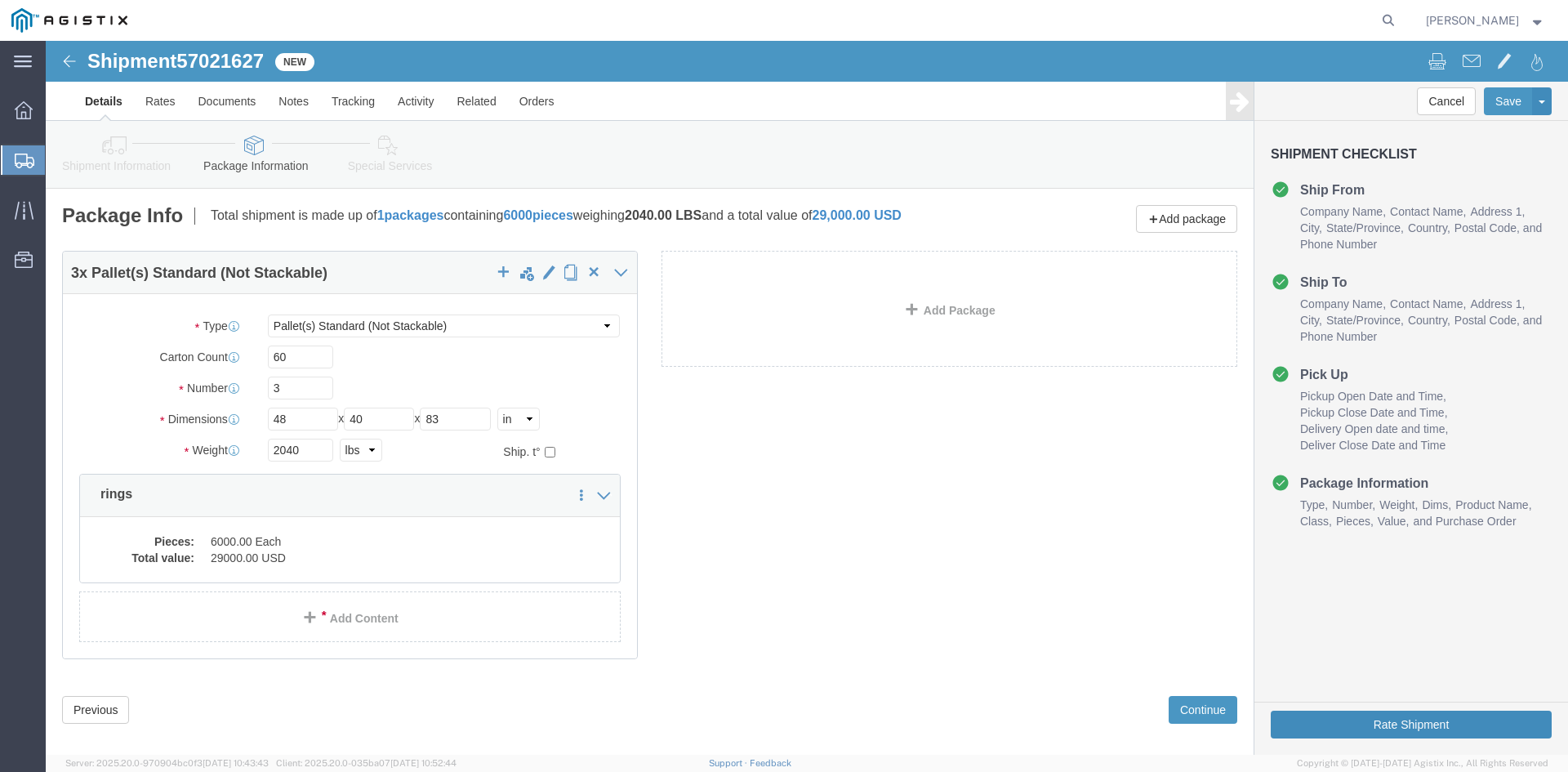
click button "Rate Shipment"
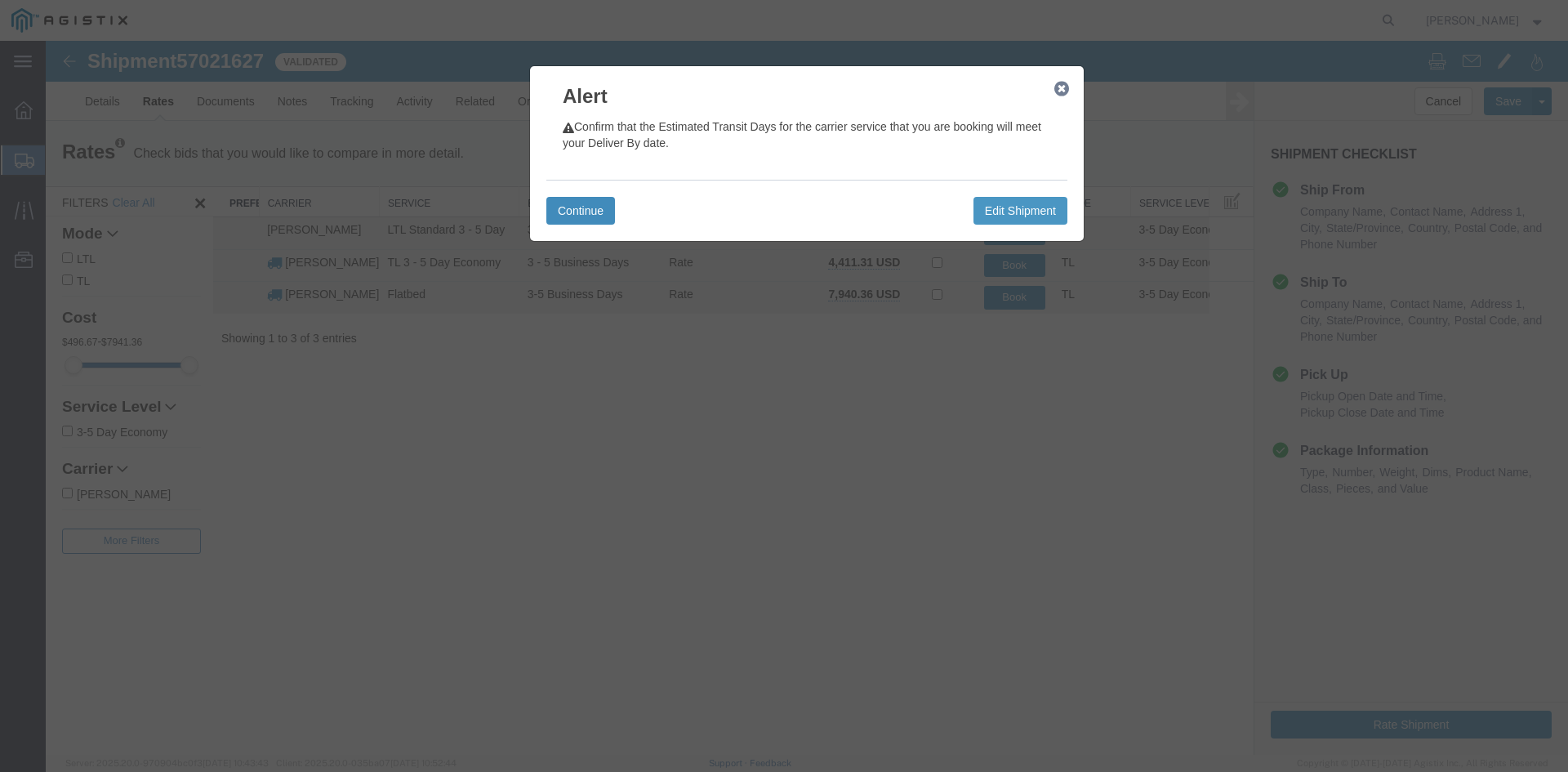
click at [583, 214] on button "Continue" at bounding box center [580, 210] width 68 height 28
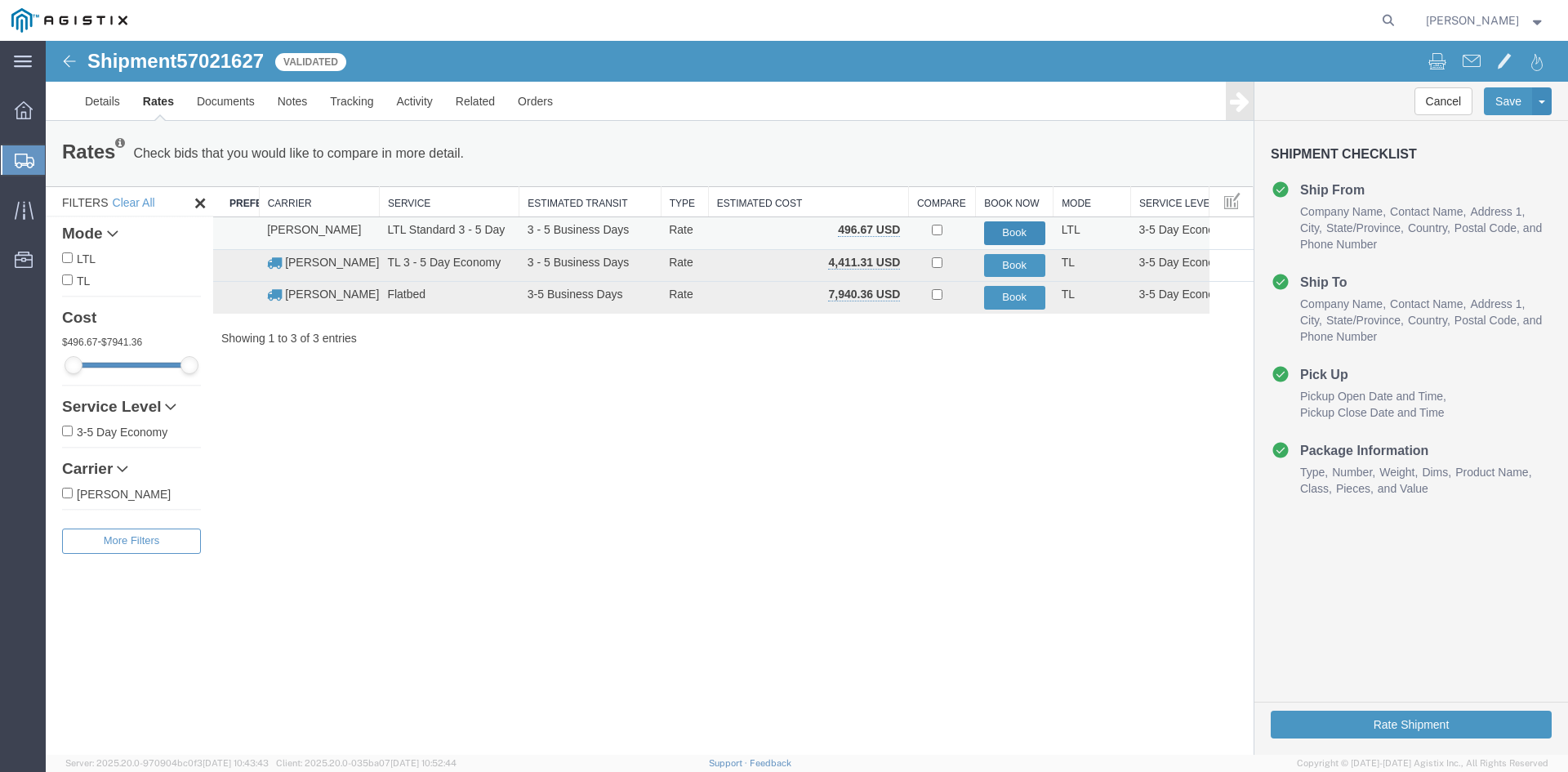
click at [1011, 235] on button "Book" at bounding box center [1015, 233] width 61 height 23
